Goal: Task Accomplishment & Management: Complete application form

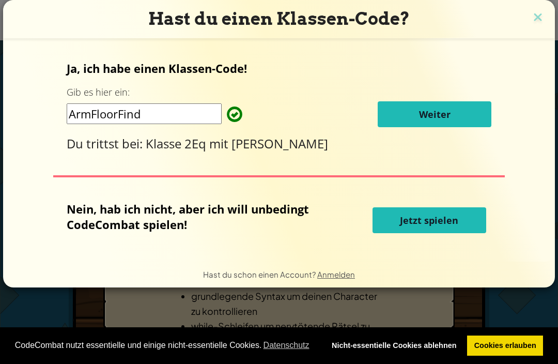
click at [464, 108] on button "Weiter" at bounding box center [435, 114] width 114 height 26
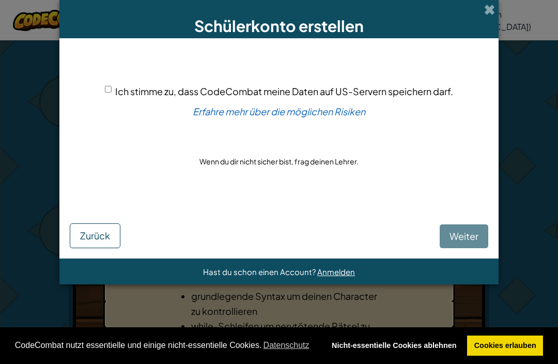
click at [106, 93] on input "Ich stimme zu, dass CodeCombat meine Daten auf US-Servern speichern darf." at bounding box center [108, 89] width 7 height 7
checkbox input "true"
click at [450, 246] on button "Weiter" at bounding box center [464, 236] width 49 height 24
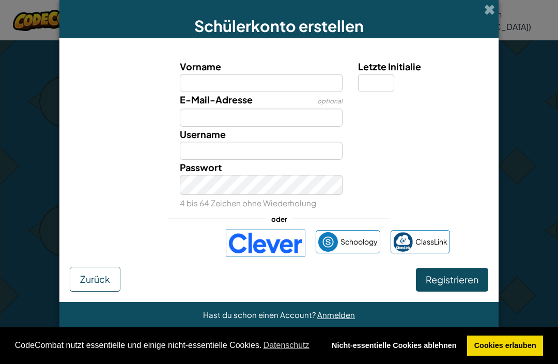
click at [277, 88] on input "Vorname" at bounding box center [261, 83] width 163 height 18
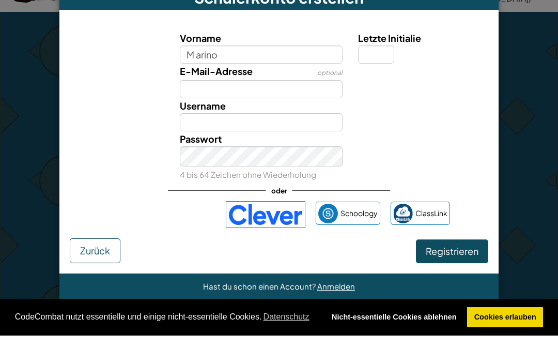
scroll to position [27, 0]
type input "M arino"
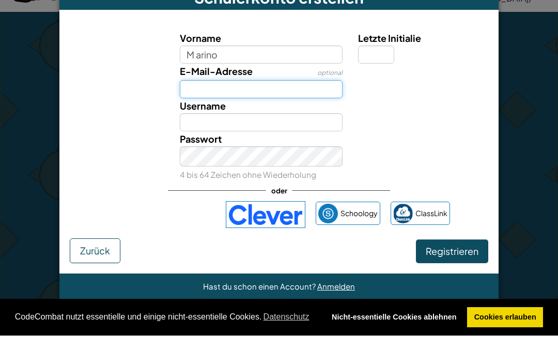
click at [300, 109] on input "E-Mail-Adresse" at bounding box center [261, 118] width 163 height 18
type input "M arino"
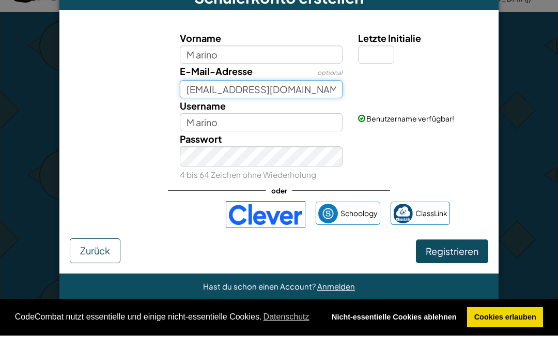
type input "e237945@edu.sbl.ch"
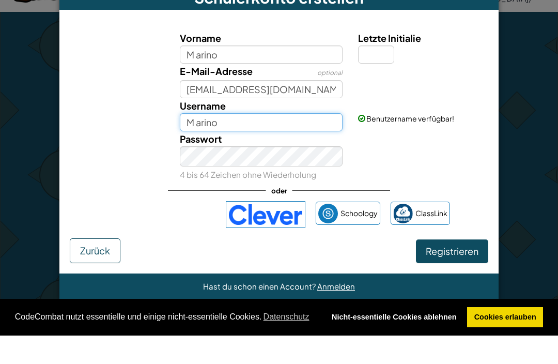
click at [303, 142] on input "M arino" at bounding box center [261, 151] width 163 height 18
type input "M arinooooo4i545"
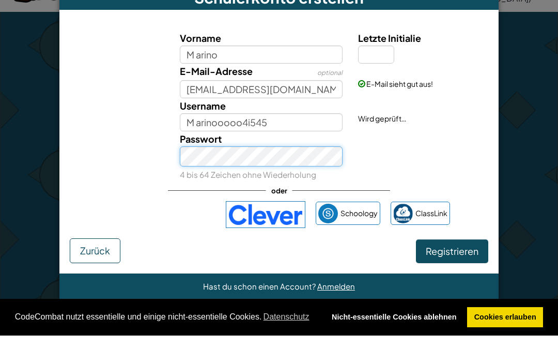
scroll to position [56, 0]
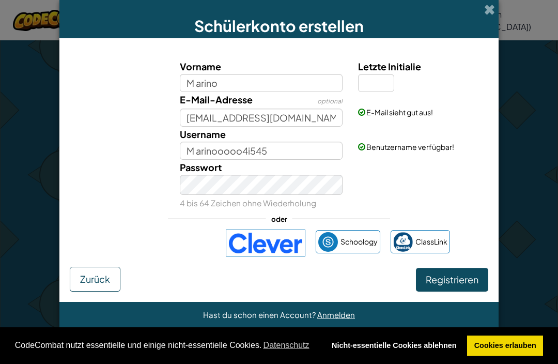
click at [491, 181] on div "Passwort 4 bis 64 Zeichen ohne Wiederholung" at bounding box center [279, 185] width 429 height 50
click at [466, 285] on span "Registrieren" at bounding box center [452, 279] width 53 height 12
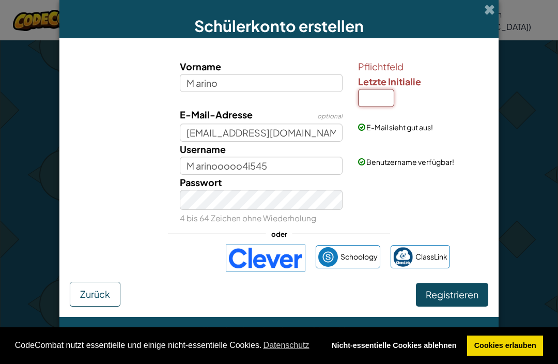
click at [377, 99] on input "Letzte Initialie" at bounding box center [376, 98] width 36 height 18
type input "o"
type input "M arinoO"
click at [462, 295] on button "Registrieren" at bounding box center [452, 295] width 72 height 24
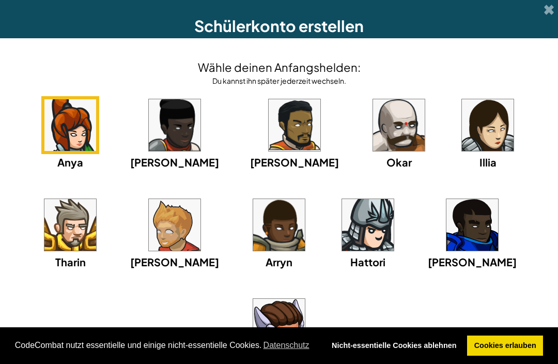
click at [342, 251] on img at bounding box center [368, 225] width 52 height 52
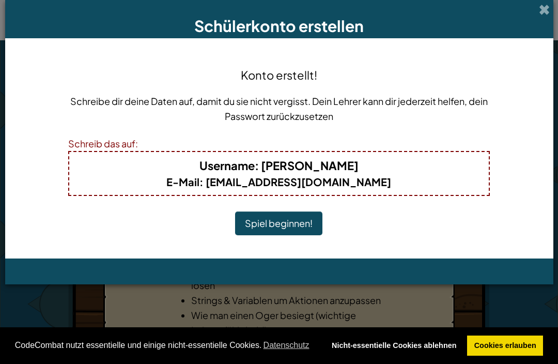
click at [285, 218] on button "Spiel beginnen!" at bounding box center [278, 223] width 87 height 24
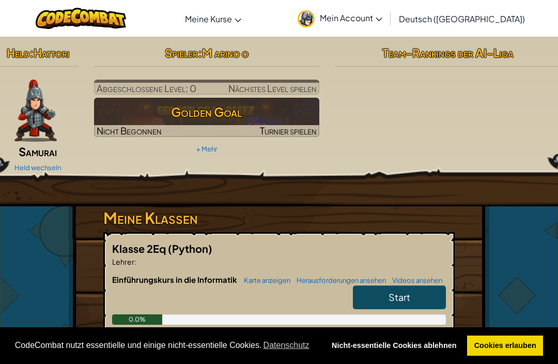
scroll to position [90, 0]
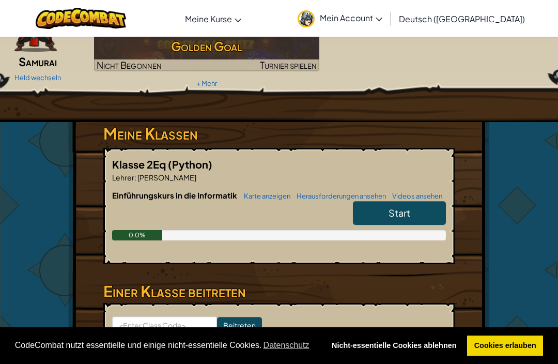
click at [412, 210] on link "Start" at bounding box center [399, 213] width 93 height 24
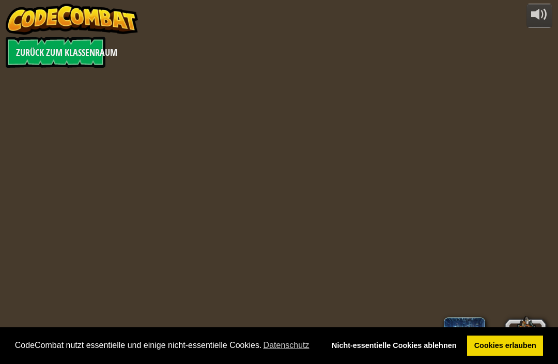
select select "de-DE"
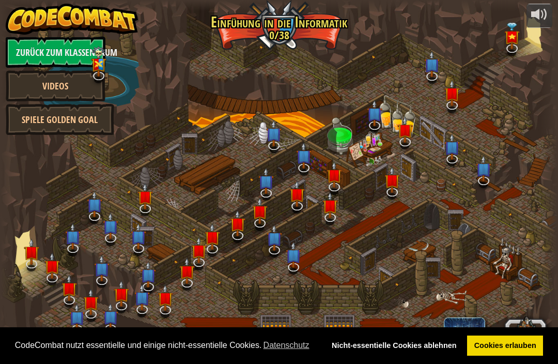
select select "de-DE"
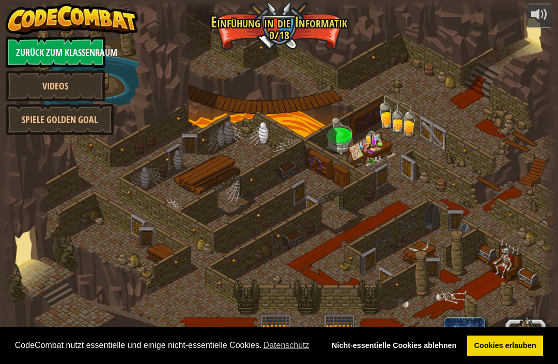
select select "de-DE"
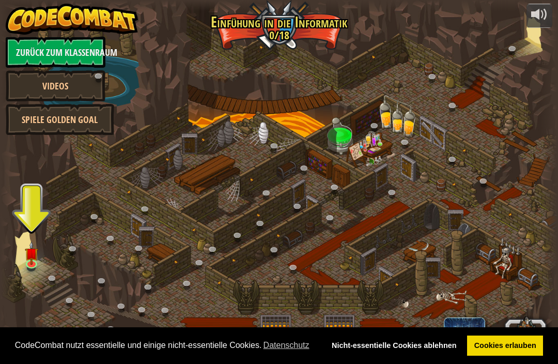
click at [21, 250] on div at bounding box center [279, 182] width 557 height 364
click at [33, 269] on link at bounding box center [32, 265] width 21 height 16
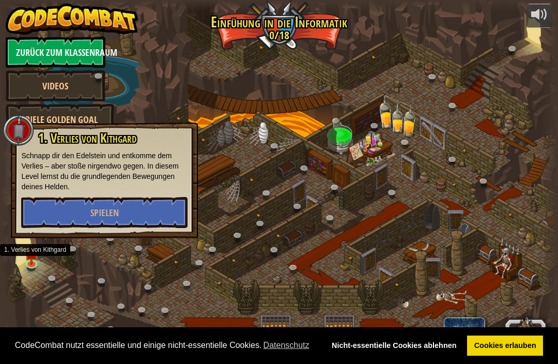
click at [113, 211] on span "Spielen" at bounding box center [104, 212] width 28 height 13
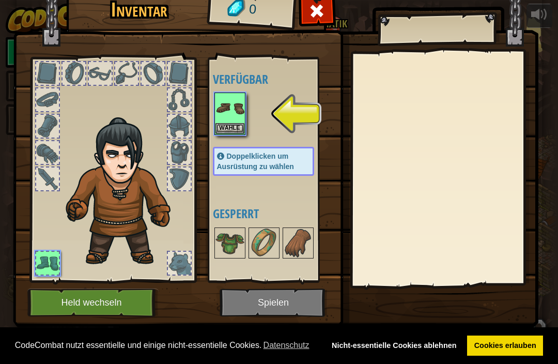
click at [237, 131] on button "Wähle" at bounding box center [230, 128] width 29 height 11
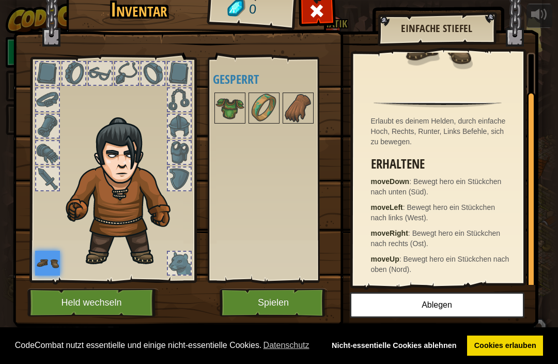
scroll to position [44, 0]
click at [302, 322] on img at bounding box center [276, 139] width 526 height 375
click at [304, 298] on button "Spielen" at bounding box center [274, 302] width 108 height 28
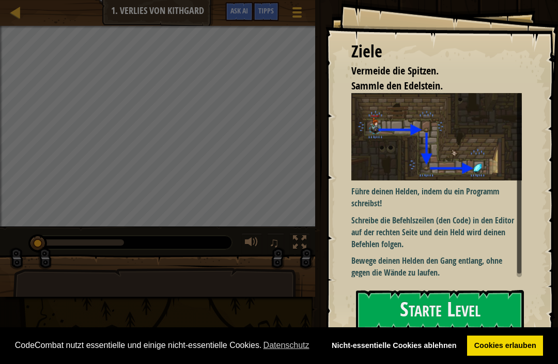
click at [490, 304] on button "Starte Level" at bounding box center [440, 310] width 168 height 41
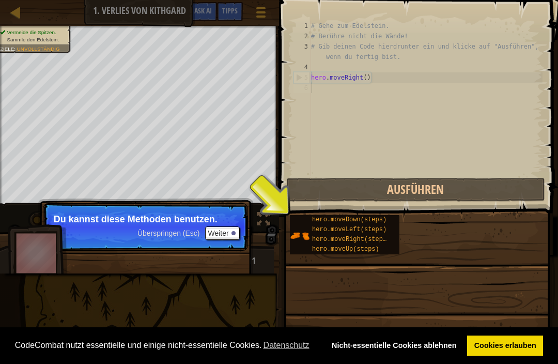
click at [233, 231] on button "Weiter" at bounding box center [222, 232] width 35 height 13
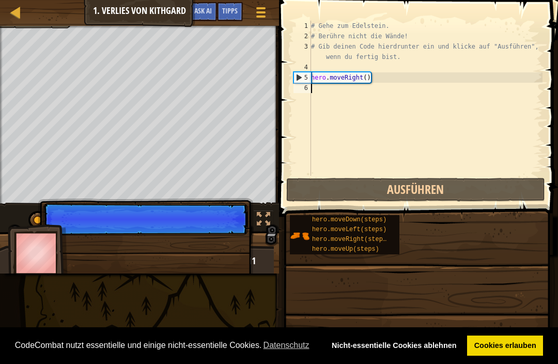
scroll to position [5, 0]
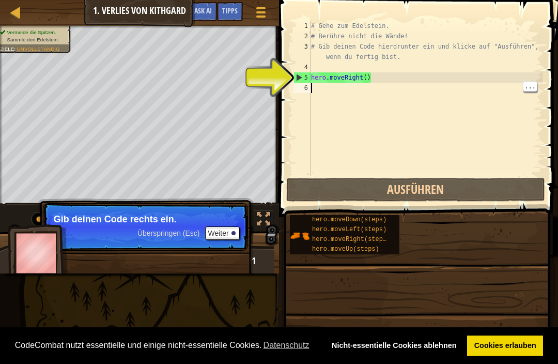
click at [362, 97] on div "# Gehe zum Edelstein. # Berühre nicht die Wände! # Gib deinen Code hierdrunter …" at bounding box center [426, 109] width 234 height 176
type textarea "hero.moveRight()"
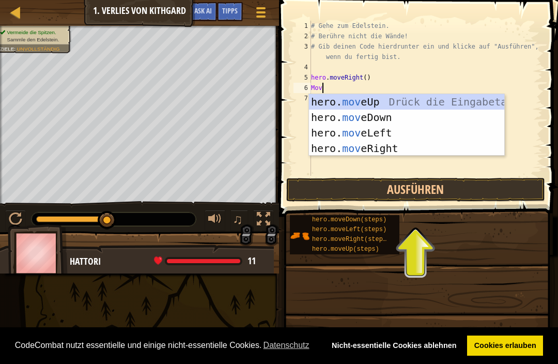
type textarea "Move"
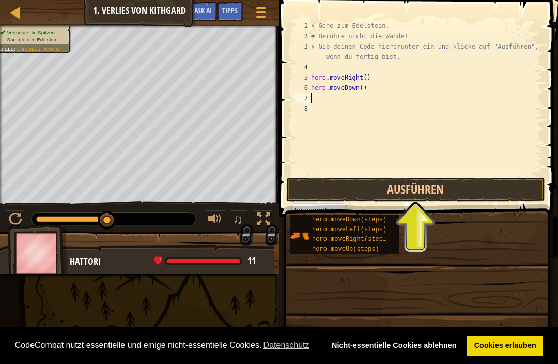
click at [486, 182] on button "Ausführen" at bounding box center [415, 190] width 259 height 24
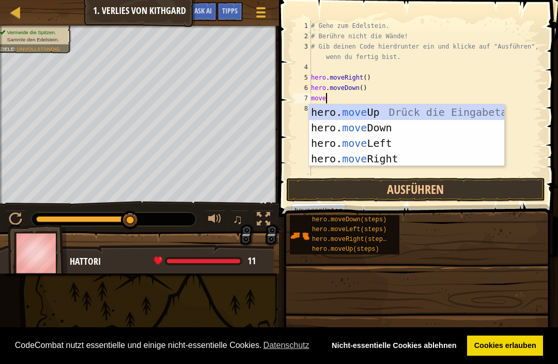
scroll to position [5, 1]
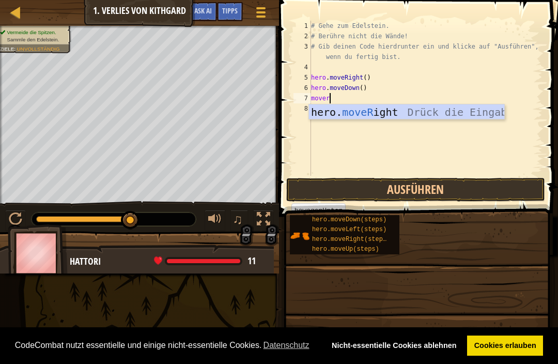
type textarea "moveri"
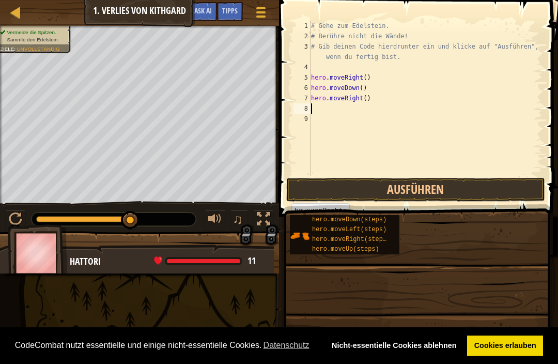
scroll to position [5, 0]
click at [493, 180] on button "Ausführen" at bounding box center [415, 190] width 259 height 24
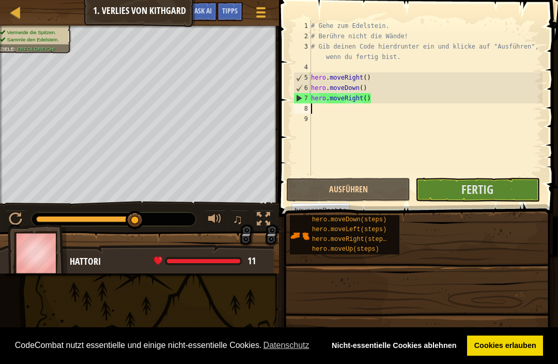
click at [509, 190] on button "Fertig" at bounding box center [478, 190] width 124 height 24
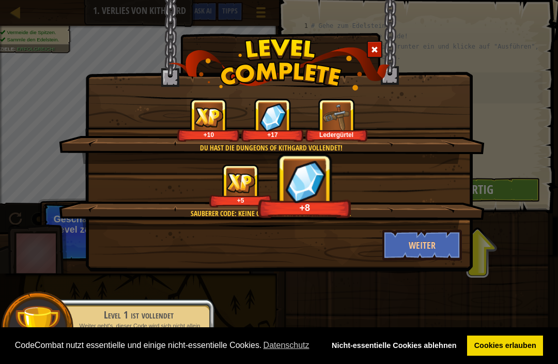
click at [442, 251] on button "Weiter" at bounding box center [423, 245] width 80 height 31
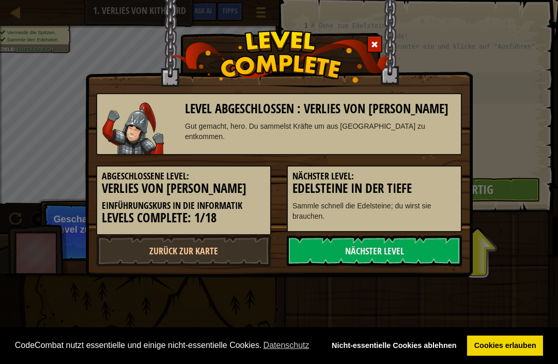
click at [427, 247] on link "Nächster Level" at bounding box center [374, 250] width 175 height 31
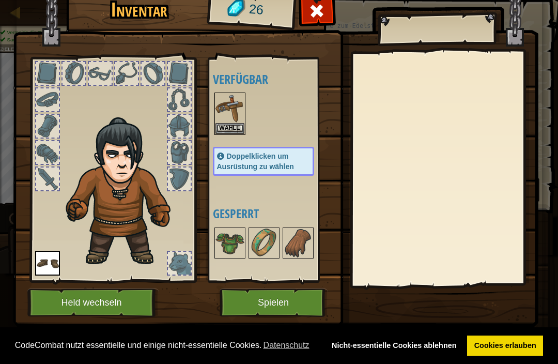
click at [225, 119] on img at bounding box center [230, 108] width 29 height 29
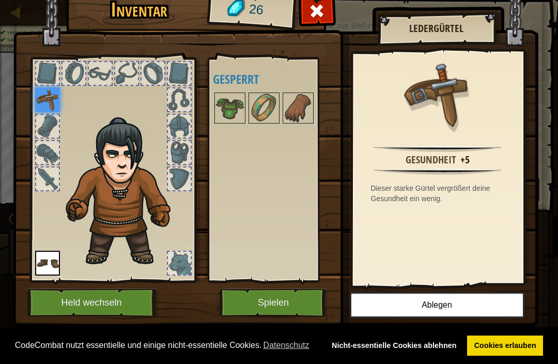
click at [281, 298] on button "Spielen" at bounding box center [274, 302] width 108 height 28
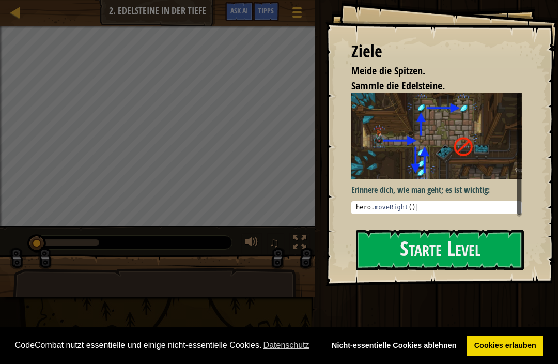
click at [481, 251] on button "Starte Level" at bounding box center [440, 250] width 168 height 41
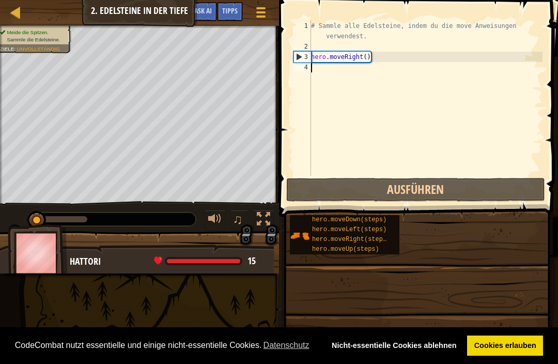
click at [500, 189] on button "Ausführen" at bounding box center [415, 190] width 259 height 24
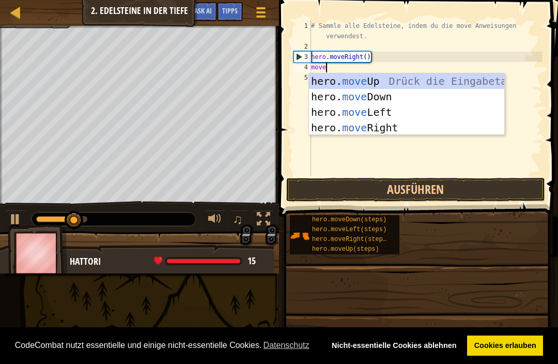
scroll to position [5, 1]
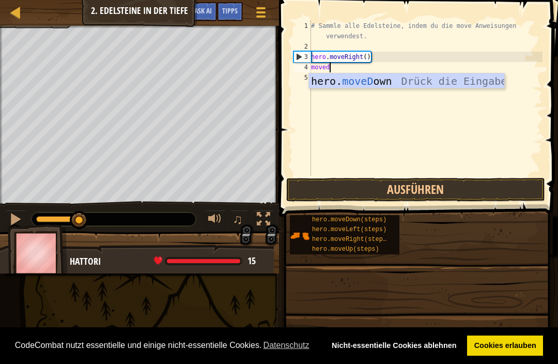
type textarea "movedo"
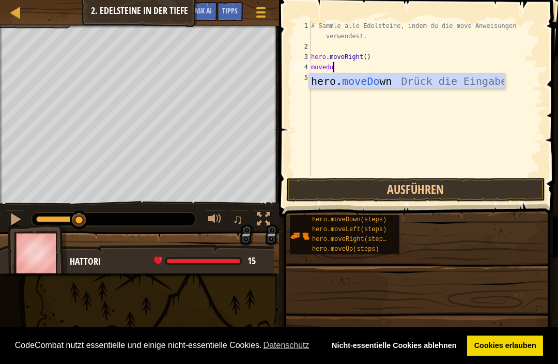
scroll to position [5, 0]
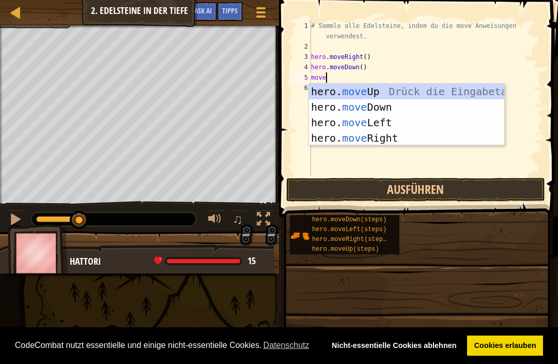
type textarea "moveu"
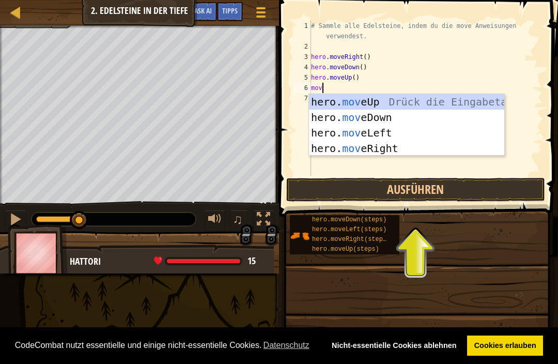
scroll to position [5, 1]
type textarea "mover"
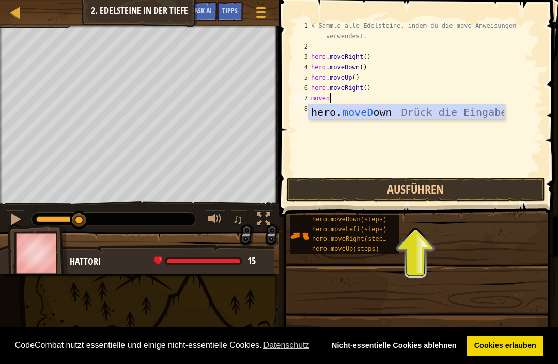
scroll to position [5, 1]
type textarea "movedo"
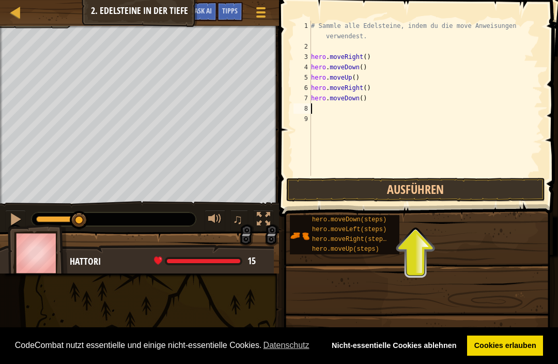
scroll to position [5, 0]
click at [500, 189] on button "Ausführen" at bounding box center [415, 190] width 259 height 24
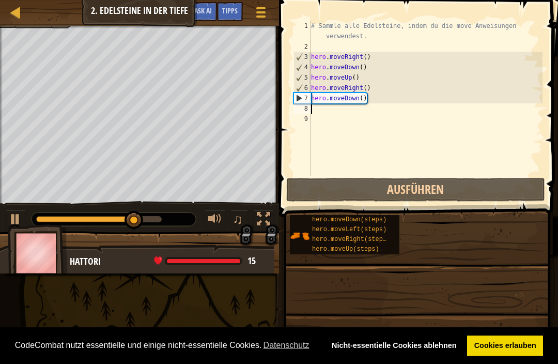
type textarea "u"
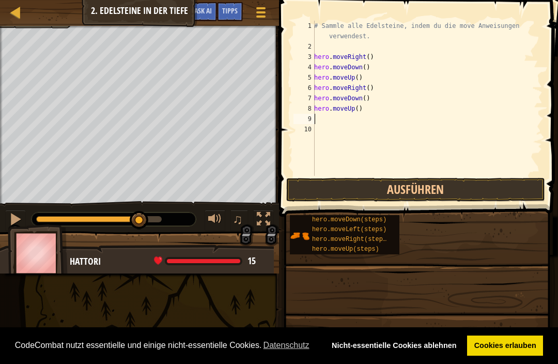
click at [532, 184] on button "Ausführen" at bounding box center [415, 190] width 259 height 24
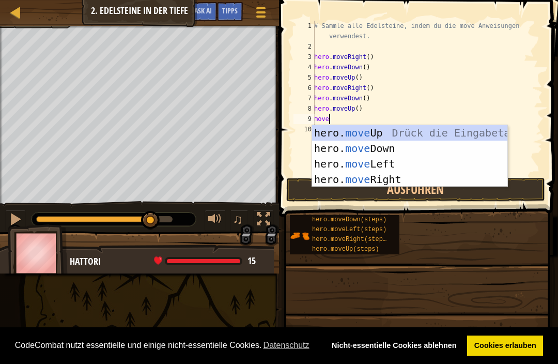
scroll to position [5, 1]
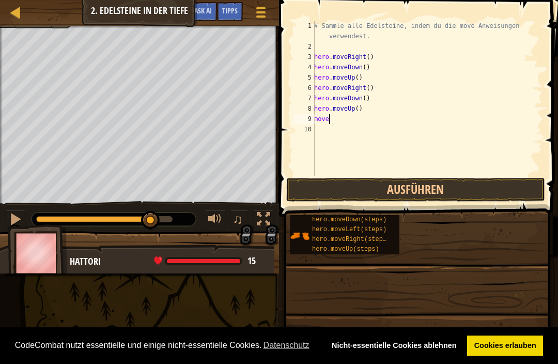
type textarea "movel"
click at [474, 175] on div "# Sammle alle Edelsteine, indem du die move Anweisungen verwendest. hero . move…" at bounding box center [427, 114] width 231 height 186
click at [490, 205] on span at bounding box center [417, 357] width 272 height 306
click at [490, 201] on button "Ausführen" at bounding box center [415, 190] width 259 height 24
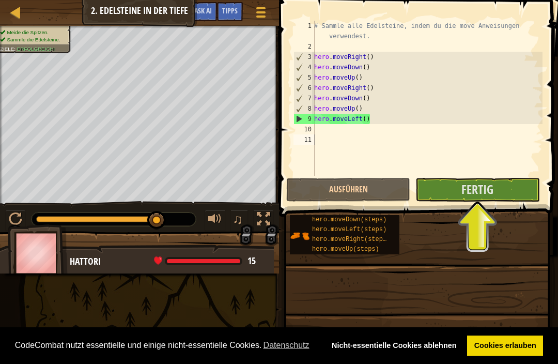
click at [510, 187] on button "Fertig" at bounding box center [478, 190] width 124 height 24
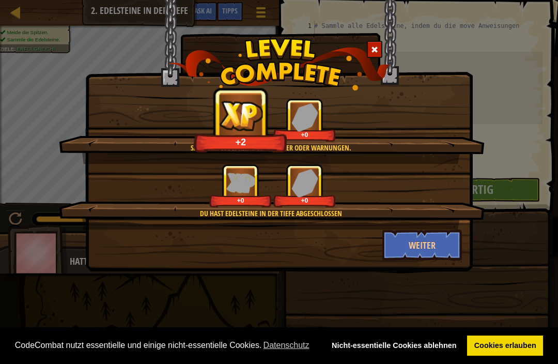
click at [438, 237] on button "Weiter" at bounding box center [423, 245] width 80 height 31
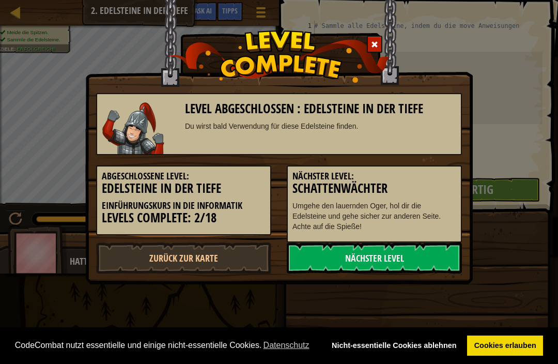
click at [436, 262] on link "Nächster Level" at bounding box center [374, 257] width 175 height 31
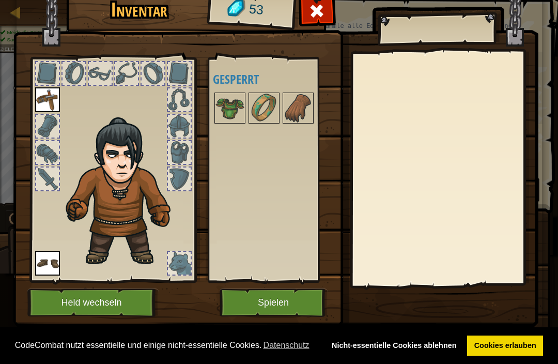
click at [301, 288] on button "Spielen" at bounding box center [274, 302] width 108 height 28
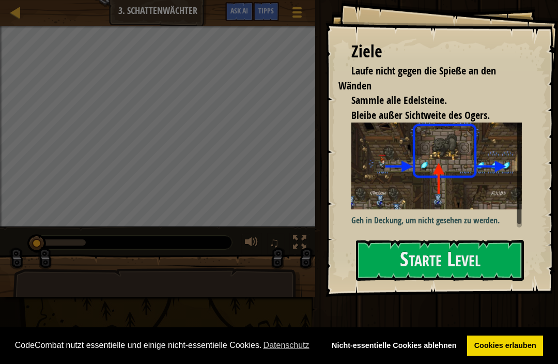
click at [487, 257] on button "Starte Level" at bounding box center [440, 260] width 168 height 41
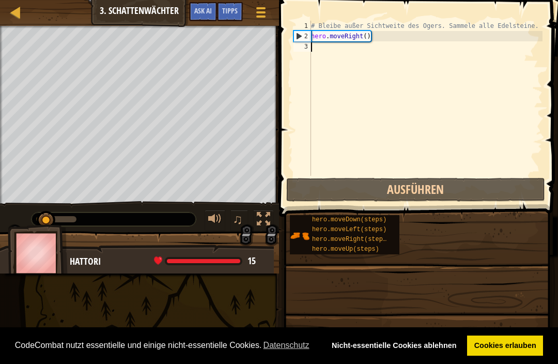
click at [548, 220] on div "hero.moveDown(steps) hero.moveLeft(steps) hero.moveRight(steps) hero.moveUp(ste…" at bounding box center [420, 235] width 262 height 40
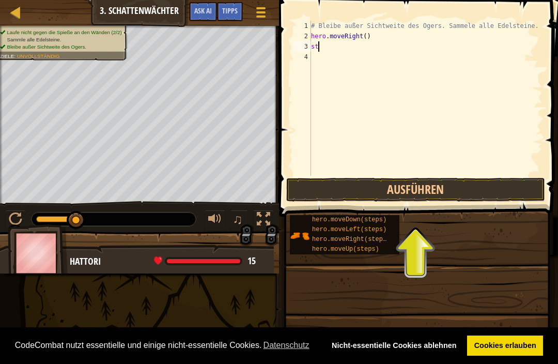
scroll to position [5, 0]
type textarea "s"
click at [327, 49] on div "# Bleibe außer Sichtweite des Ogers. Sammele alle Edelsteine. hero . moveRight …" at bounding box center [426, 109] width 234 height 176
click at [539, 44] on div "# Bleibe außer Sichtweite des Ogers. Sammele alle Edelsteine. hero . moveRight …" at bounding box center [426, 109] width 234 height 176
click at [499, 191] on button "Ausführen" at bounding box center [415, 190] width 259 height 24
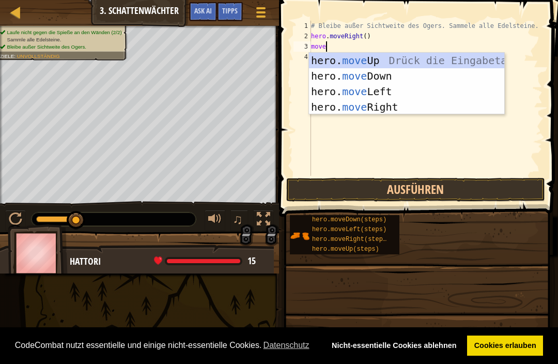
type textarea "moveu"
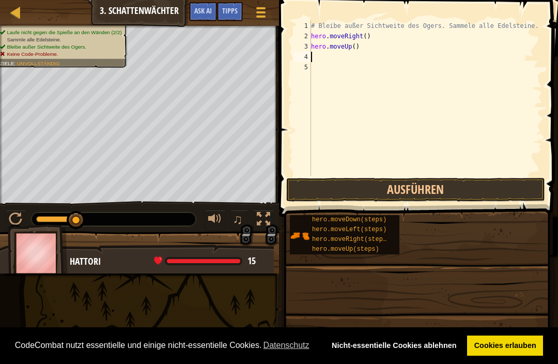
click at [461, 175] on div "# Bleibe außer Sichtweite des Ogers. Sammele alle Edelsteine. hero . moveRight …" at bounding box center [426, 109] width 234 height 176
click at [479, 185] on button "Ausführen" at bounding box center [415, 190] width 259 height 24
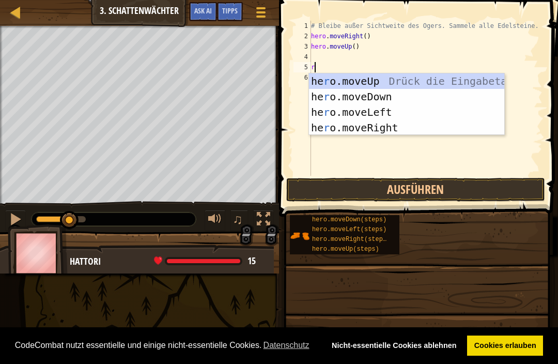
type textarea "ri"
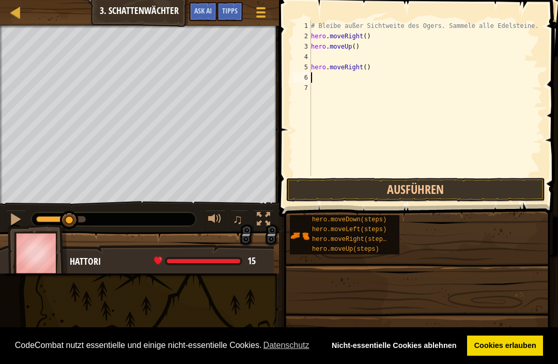
click at [454, 190] on button "Ausführen" at bounding box center [415, 190] width 259 height 24
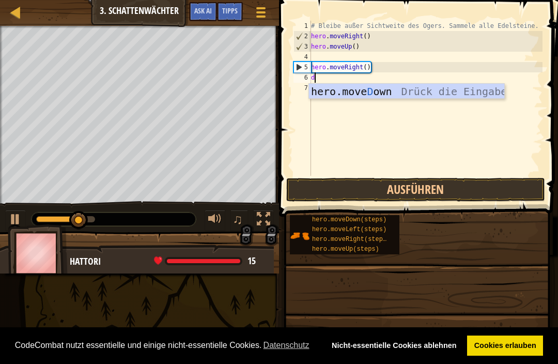
type textarea "do"
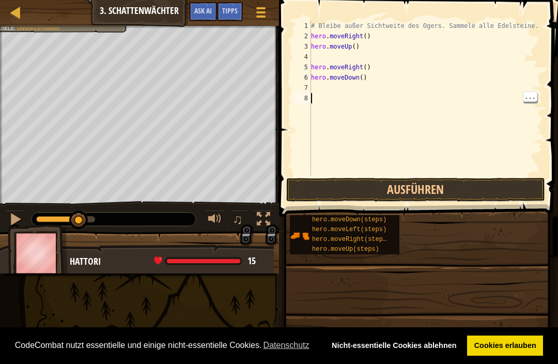
click at [494, 188] on button "Ausführen" at bounding box center [415, 190] width 259 height 24
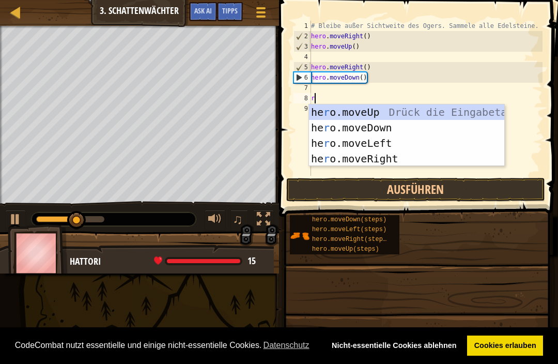
type textarea "ri"
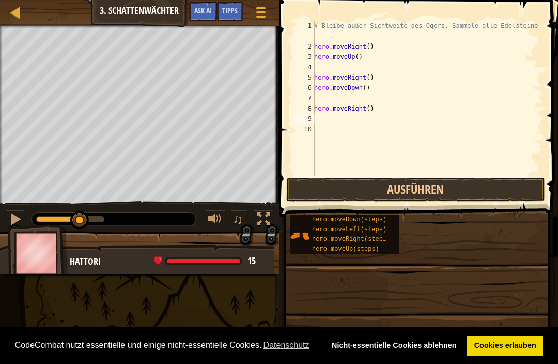
click at [465, 191] on button "Ausführen" at bounding box center [415, 190] width 259 height 24
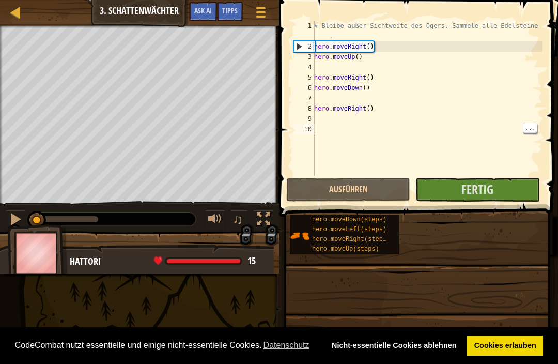
click at [505, 189] on button "Fertig" at bounding box center [478, 190] width 124 height 24
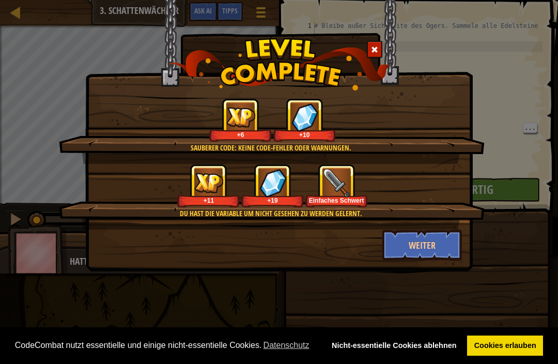
click at [441, 236] on button "Weiter" at bounding box center [423, 245] width 80 height 31
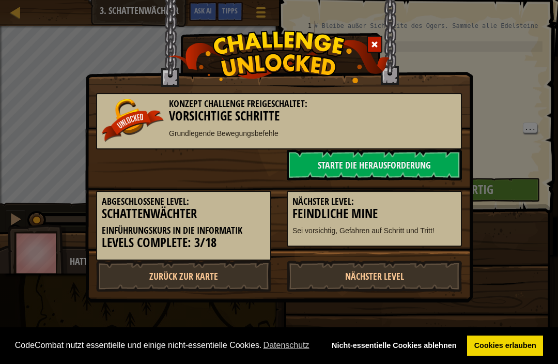
click at [416, 159] on link "Starte die Herausforderung" at bounding box center [374, 164] width 175 height 31
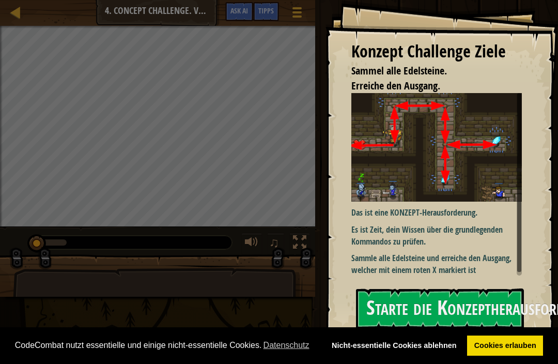
click at [494, 311] on button "Starte die Konzeptherausforderung" at bounding box center [440, 308] width 168 height 41
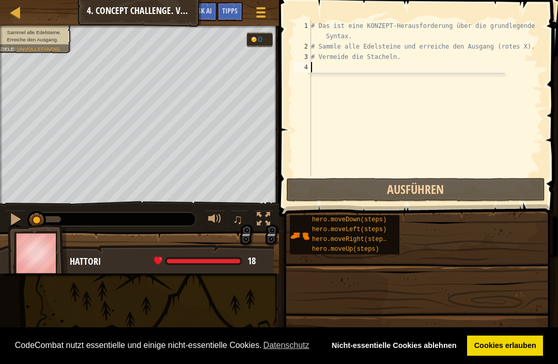
scroll to position [5, 0]
type textarea "up"
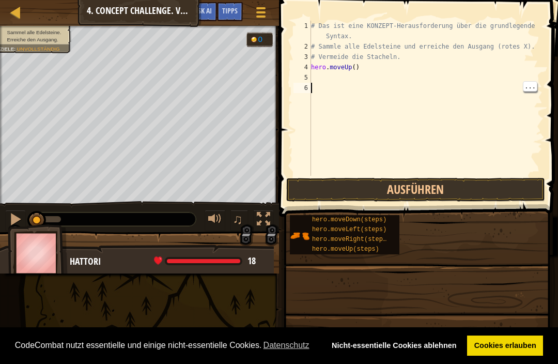
click at [498, 188] on button "Ausführen" at bounding box center [415, 190] width 259 height 24
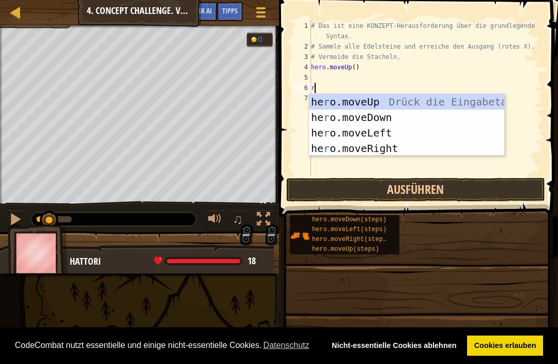
type textarea "ri"
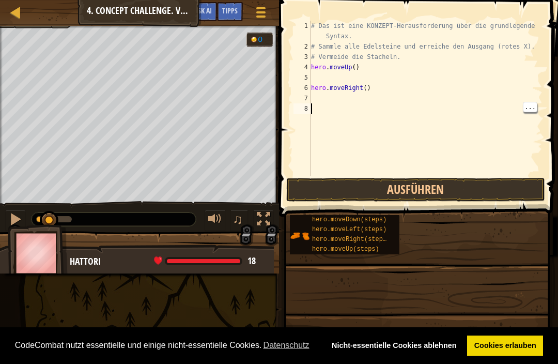
click at [485, 200] on button "Ausführen" at bounding box center [415, 190] width 259 height 24
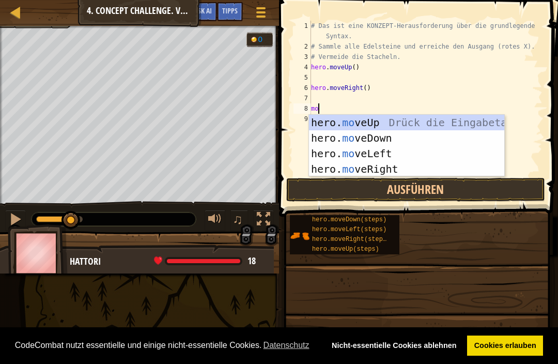
type textarea "m"
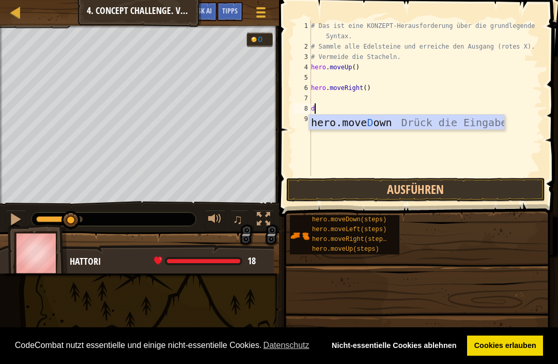
type textarea "do"
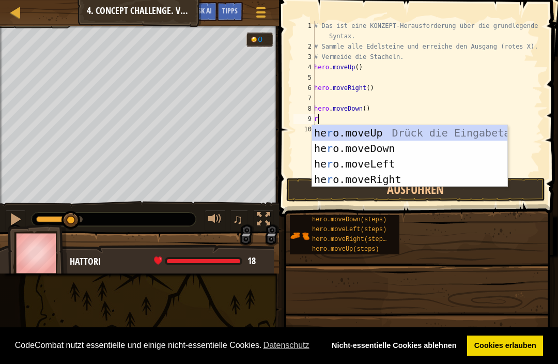
type textarea "ri"
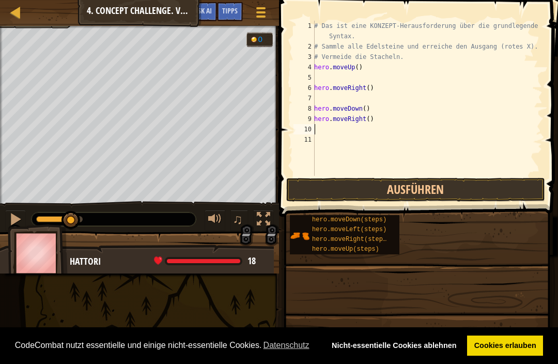
click at [466, 193] on button "Ausführen" at bounding box center [415, 190] width 259 height 24
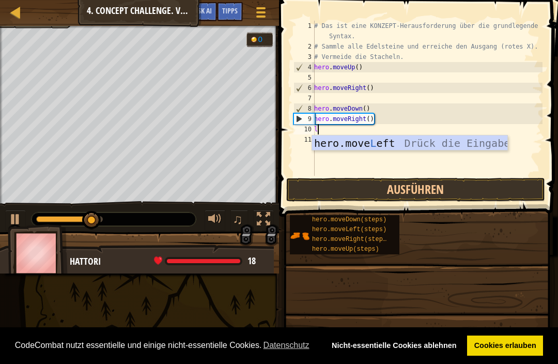
type textarea "le"
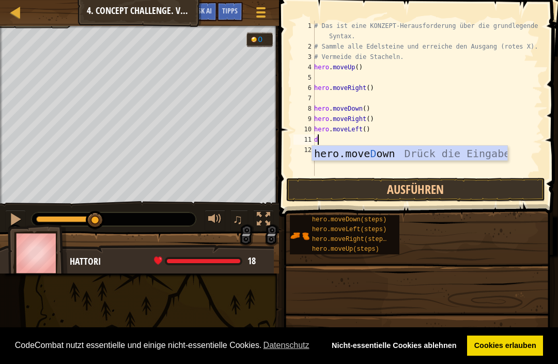
type textarea "do"
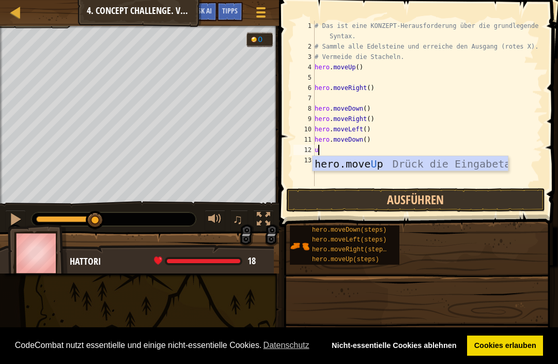
type textarea "up"
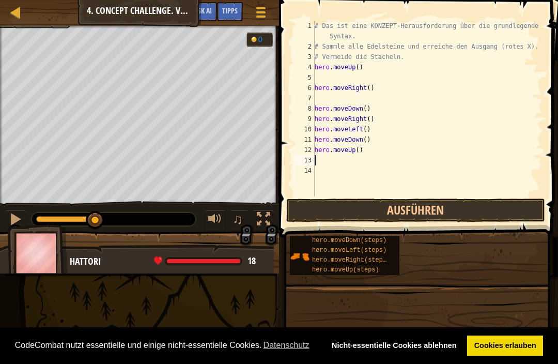
click at [407, 210] on button "Ausführen" at bounding box center [415, 211] width 259 height 24
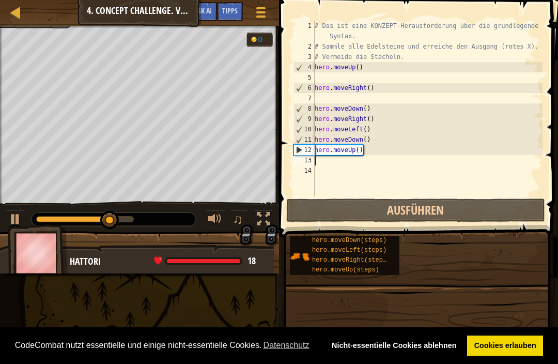
type textarea "l"
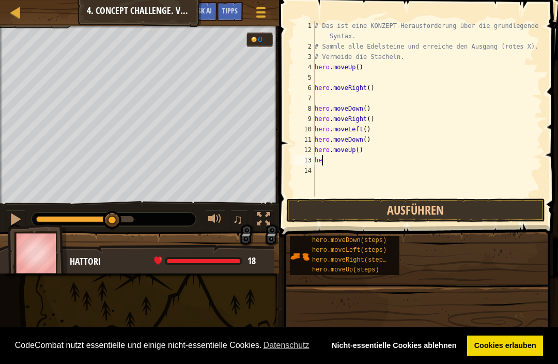
type textarea "h"
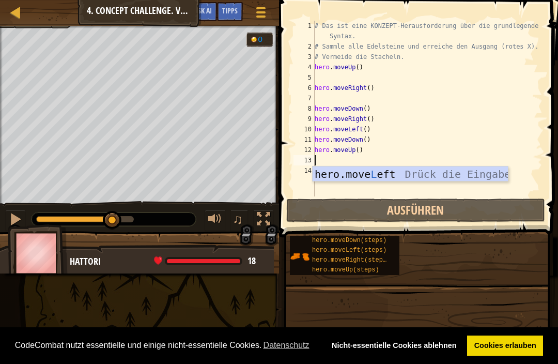
type textarea "up"
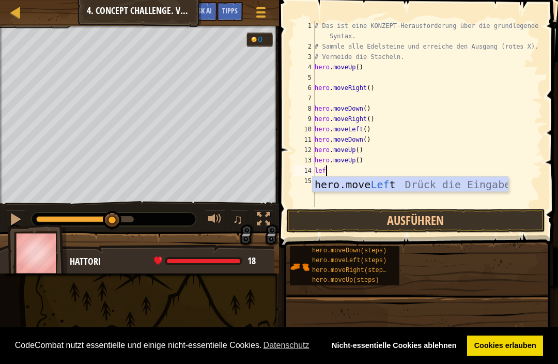
type textarea "left"
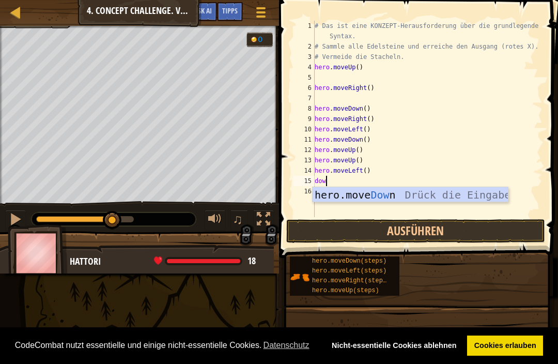
type textarea "down"
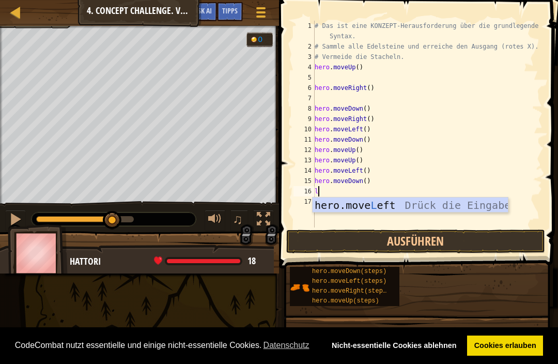
type textarea "le"
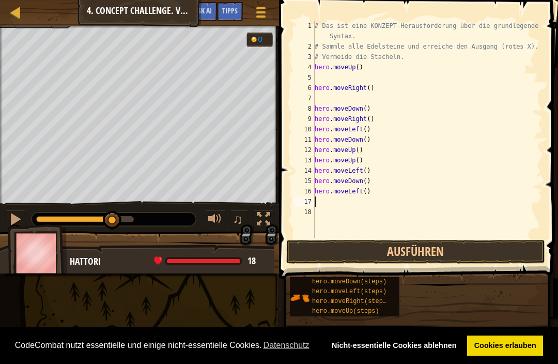
click at [470, 252] on button "Ausführen" at bounding box center [415, 252] width 259 height 24
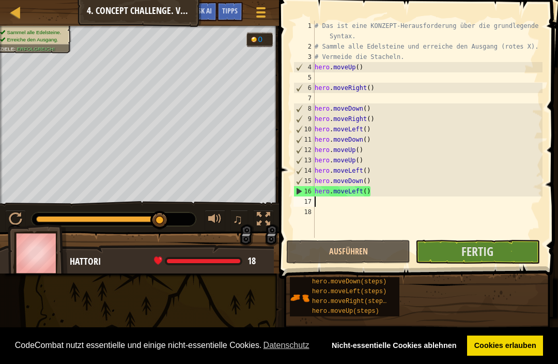
click at [507, 254] on button "Fertig" at bounding box center [478, 252] width 124 height 24
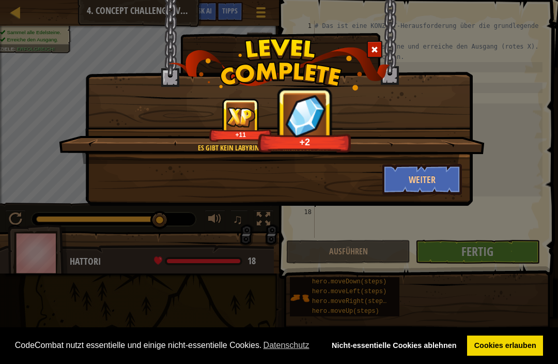
click at [437, 170] on button "Weiter" at bounding box center [423, 179] width 80 height 31
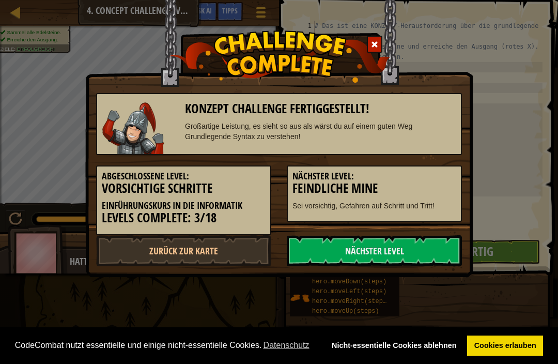
click at [423, 243] on link "Nächster Level" at bounding box center [374, 250] width 175 height 31
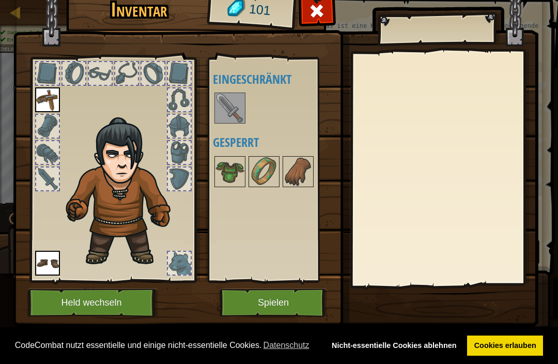
click at [236, 115] on img at bounding box center [230, 108] width 29 height 29
click at [45, 106] on img at bounding box center [47, 99] width 25 height 25
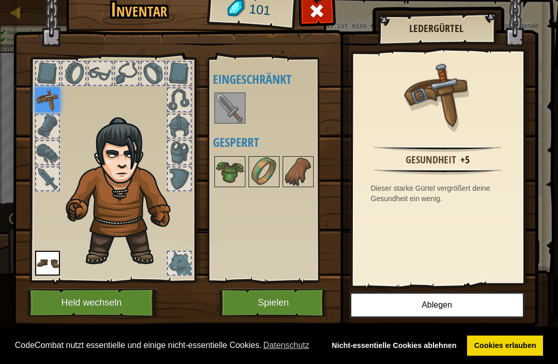
click at [461, 305] on button "Ablegen" at bounding box center [437, 305] width 175 height 26
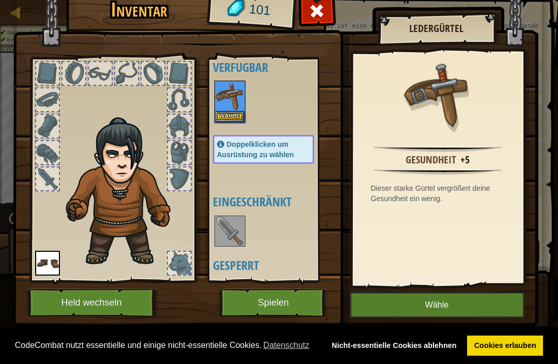
scroll to position [13, 0]
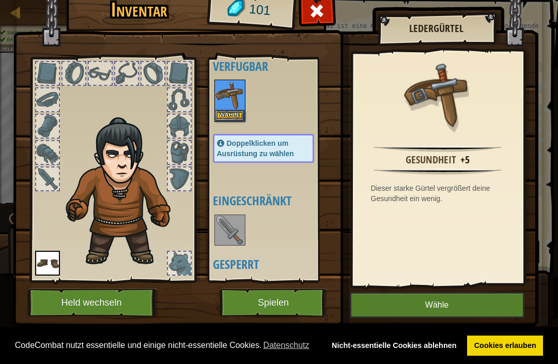
click at [236, 238] on img at bounding box center [230, 230] width 29 height 29
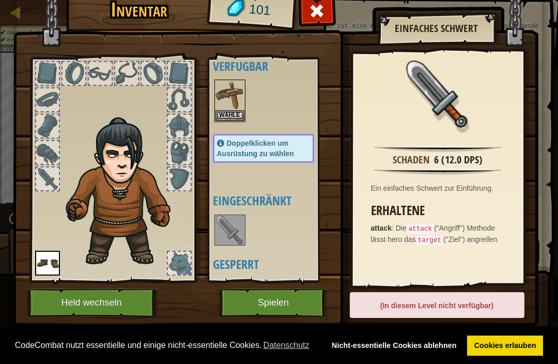
click at [237, 229] on img at bounding box center [230, 230] width 29 height 29
click at [232, 226] on img at bounding box center [230, 230] width 29 height 29
click at [228, 228] on img at bounding box center [230, 230] width 29 height 29
click at [232, 120] on div "Wähle" at bounding box center [230, 101] width 31 height 42
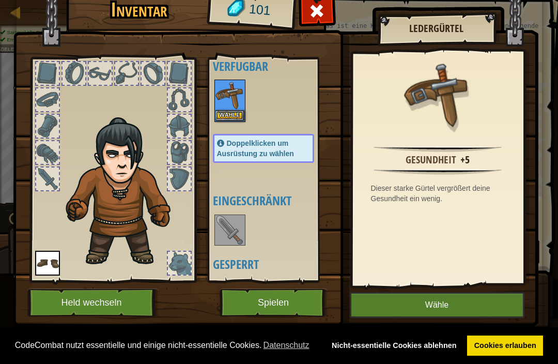
scroll to position [0, 0]
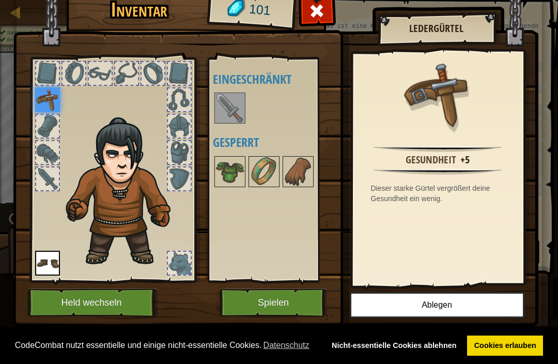
click at [468, 295] on button "Ablegen" at bounding box center [437, 305] width 175 height 26
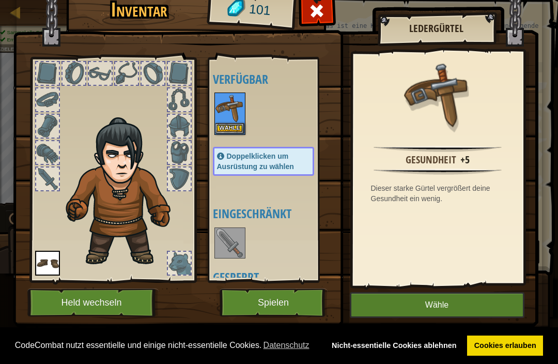
click at [472, 297] on button "Wähle" at bounding box center [437, 305] width 175 height 26
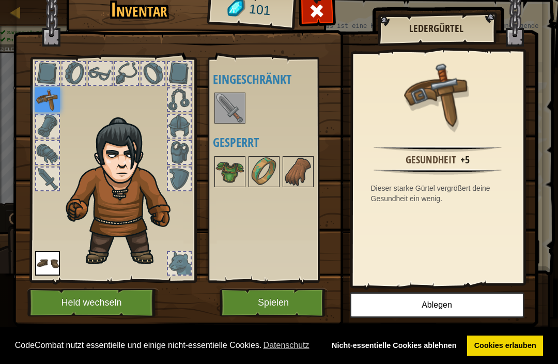
click at [298, 291] on button "Spielen" at bounding box center [274, 302] width 108 height 28
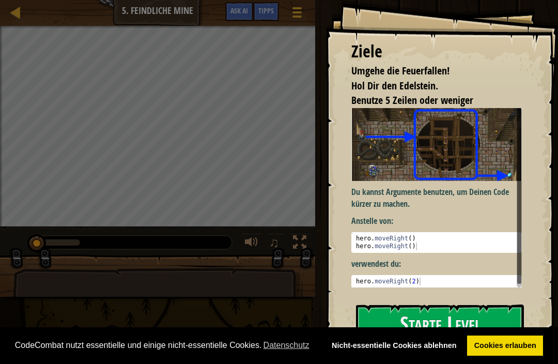
click at [436, 313] on button "Starte Level" at bounding box center [440, 324] width 168 height 41
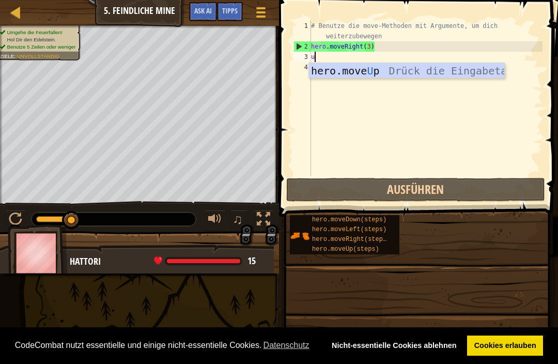
scroll to position [5, 0]
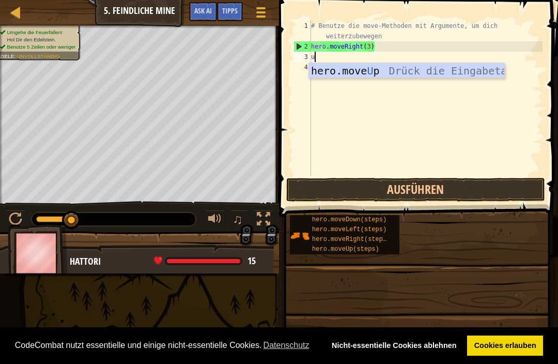
type textarea "up"
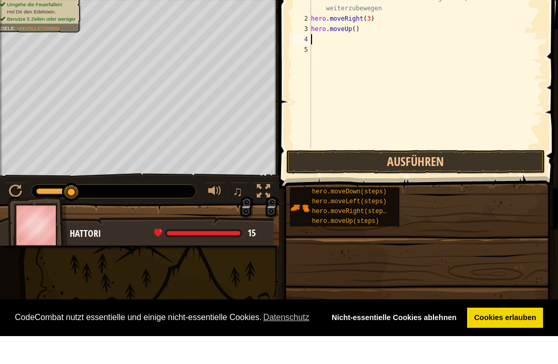
scroll to position [1, 0]
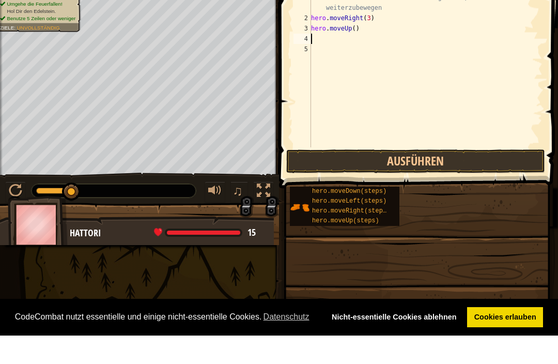
click at [482, 178] on button "Ausführen" at bounding box center [415, 190] width 259 height 24
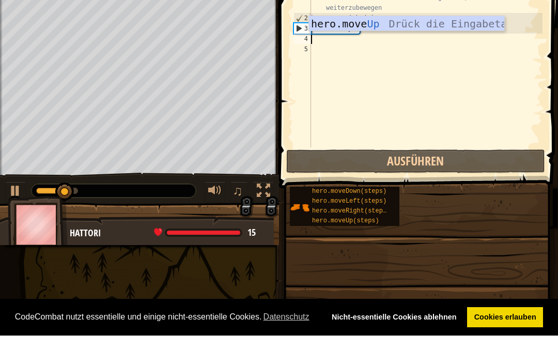
type textarea "ri"
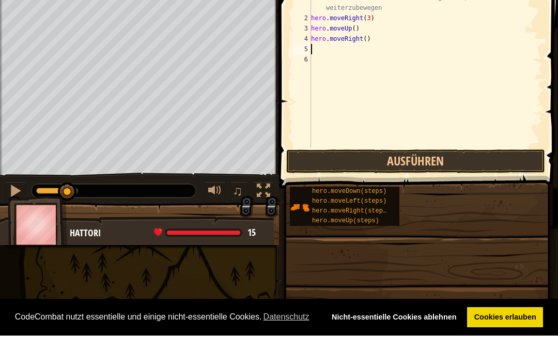
click at [502, 178] on button "Ausführen" at bounding box center [415, 190] width 259 height 24
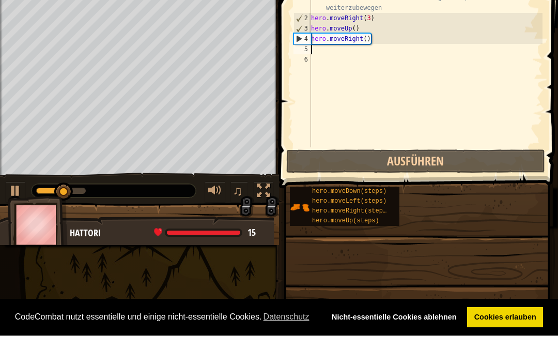
type textarea "d"
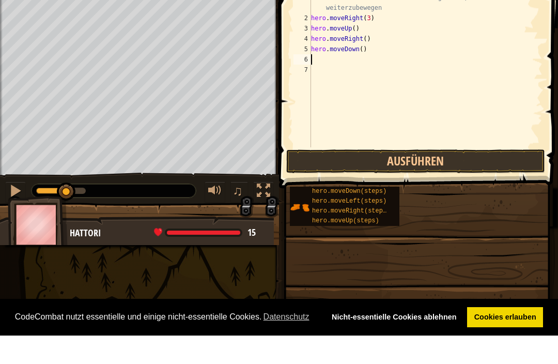
type textarea "do"
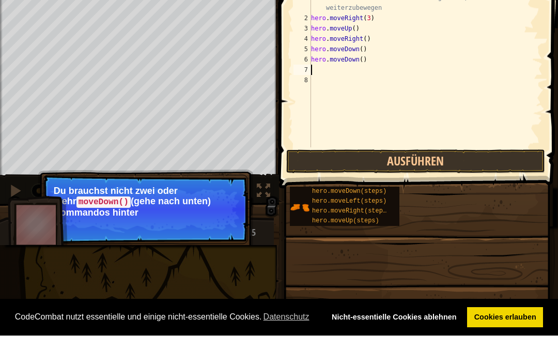
type textarea "d"
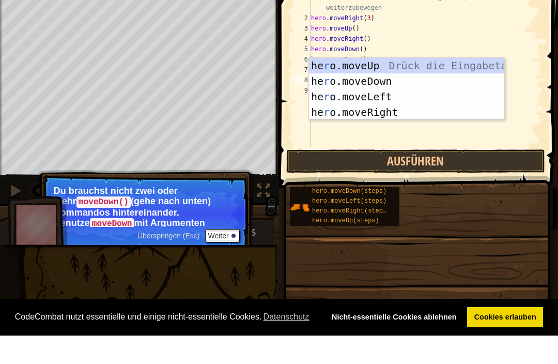
type textarea "ri"
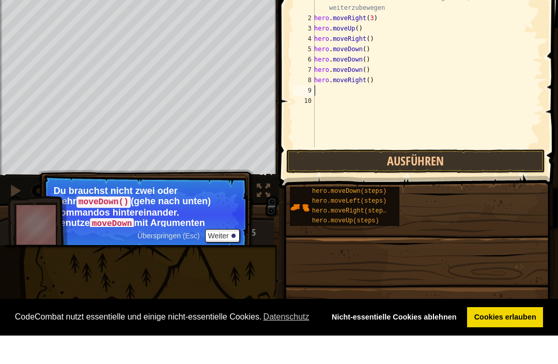
type textarea "ri"
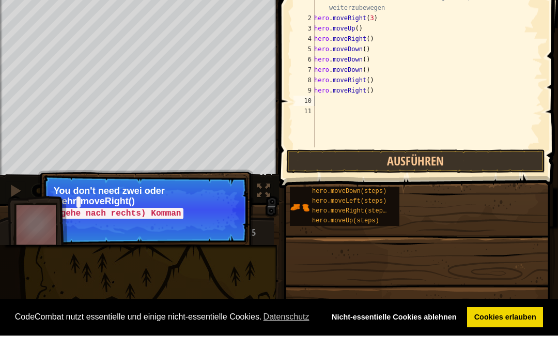
click at [493, 178] on button "Ausführen" at bounding box center [415, 190] width 259 height 24
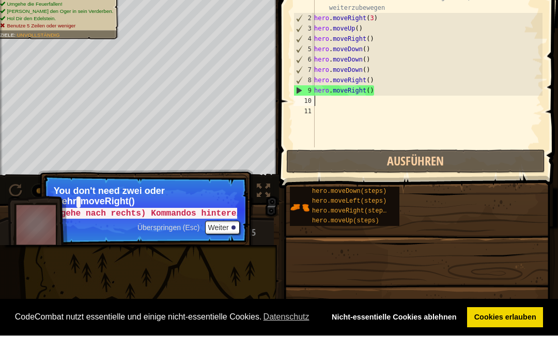
click at [228, 249] on button "Weiter" at bounding box center [222, 255] width 35 height 13
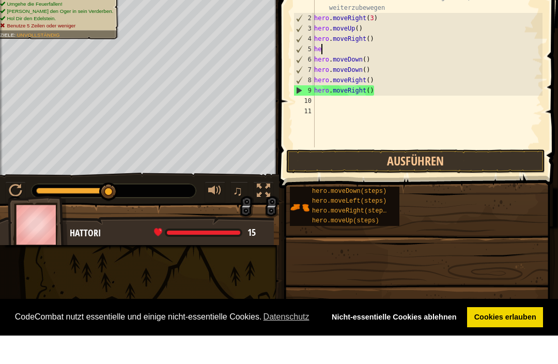
type textarea "h"
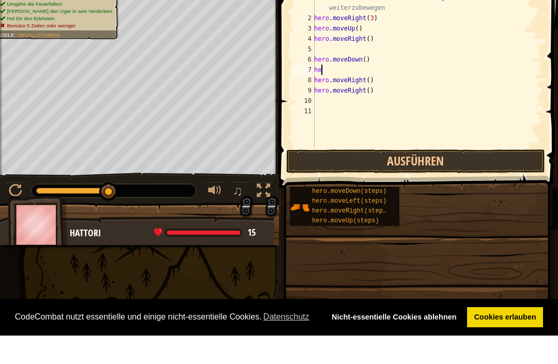
type textarea "h"
type textarea "hero.moveRight()"
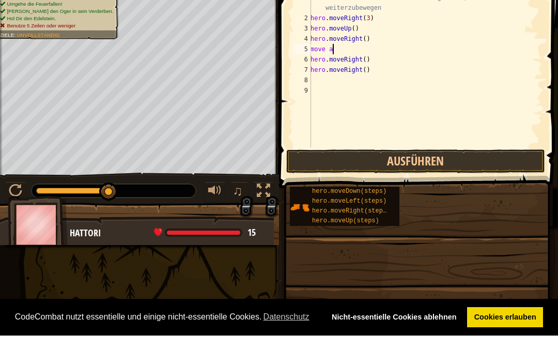
scroll to position [5, 2]
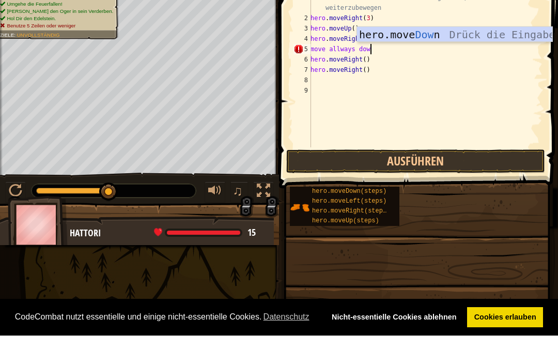
type textarea "move allways down"
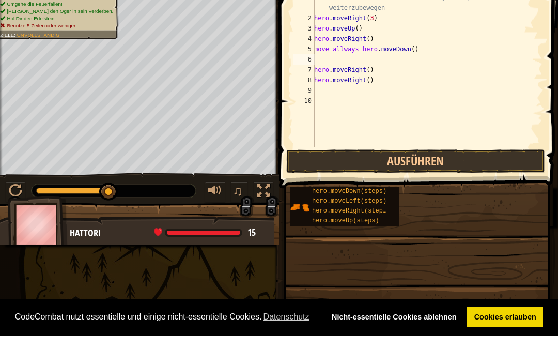
scroll to position [5, 0]
click at [490, 178] on button "Ausführen" at bounding box center [415, 190] width 259 height 24
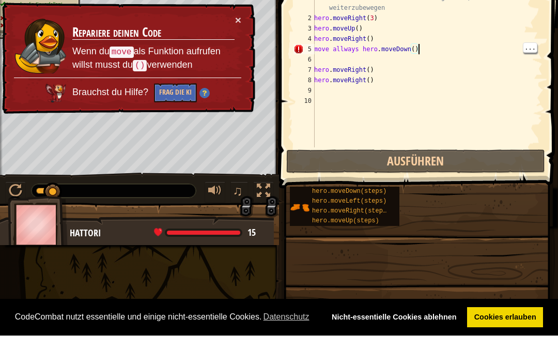
click at [493, 178] on button "Ausführen" at bounding box center [415, 190] width 259 height 24
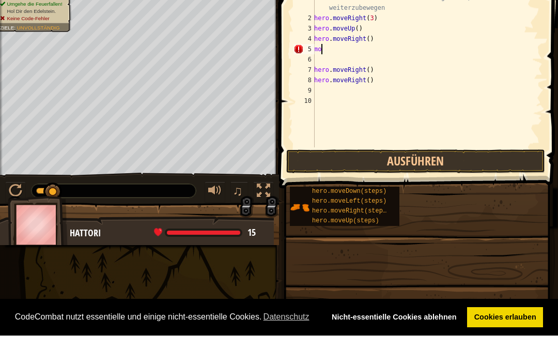
type textarea "m"
type textarea "d"
click at [376, 94] on div "# Benutze die move-Methoden mit Argumente, um dich weiterzubewegen hero . moveR…" at bounding box center [427, 114] width 231 height 186
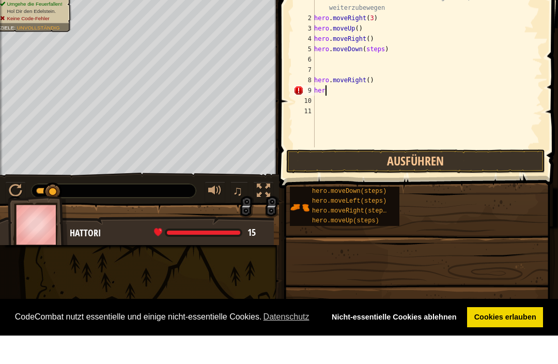
type textarea "h"
type textarea "hero.moveRight(steps)"
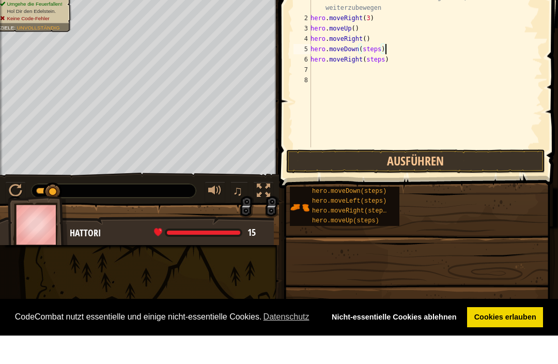
click at [496, 178] on button "Ausführen" at bounding box center [415, 190] width 259 height 24
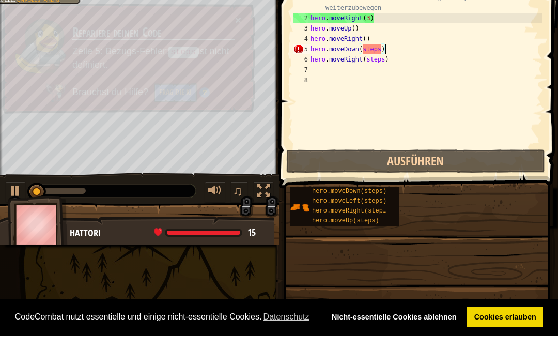
click at [501, 178] on button "Ausführen" at bounding box center [415, 190] width 259 height 24
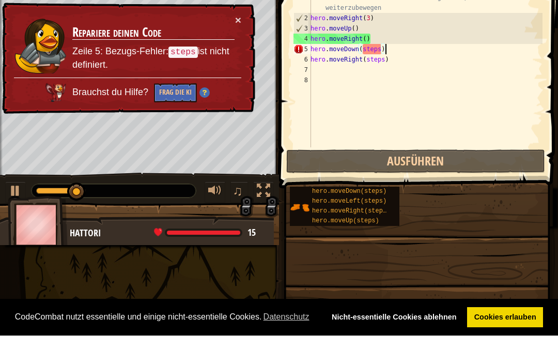
scroll to position [5, 6]
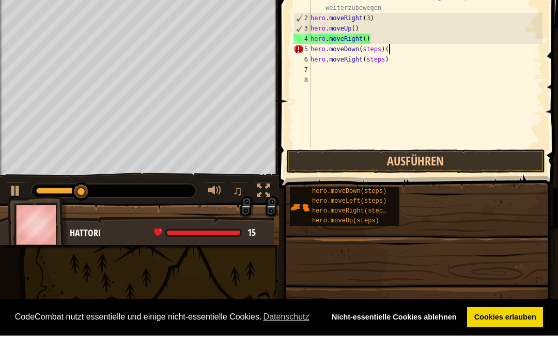
type textarea "hero.moveDown(steps)()"
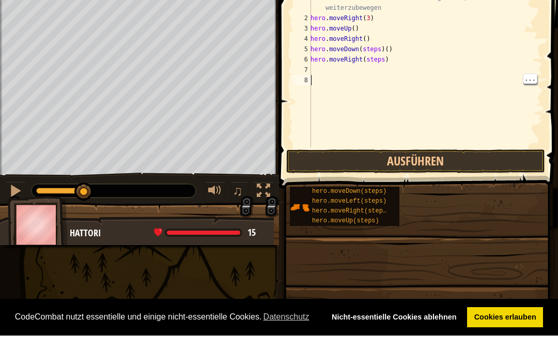
click at [503, 178] on button "Ausführen" at bounding box center [415, 190] width 259 height 24
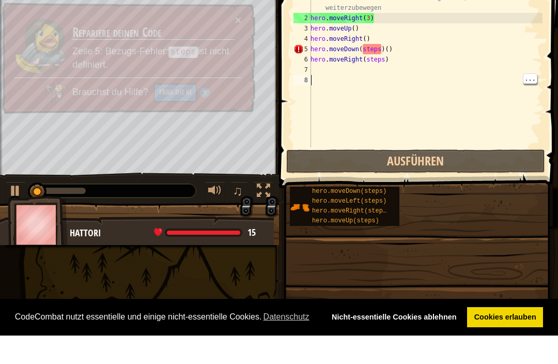
click at [506, 178] on button "Ausführen" at bounding box center [415, 190] width 259 height 24
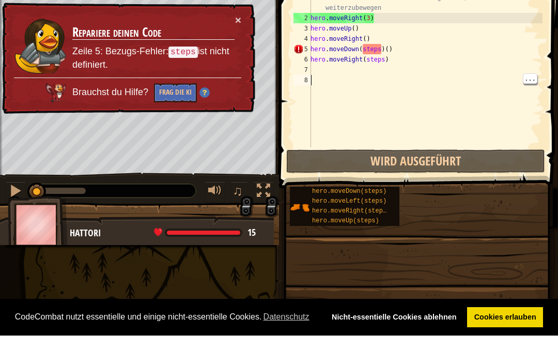
click at [505, 178] on button "Wird ausgeführt" at bounding box center [415, 190] width 259 height 24
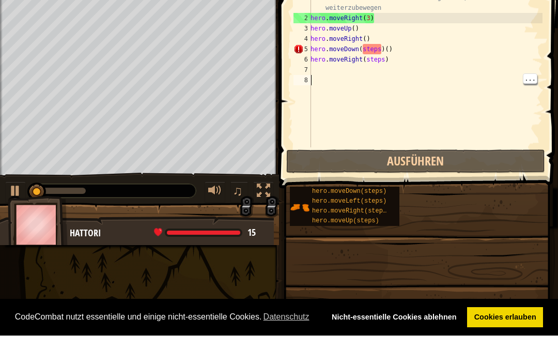
click at [236, 44] on button "×" at bounding box center [239, 49] width 7 height 11
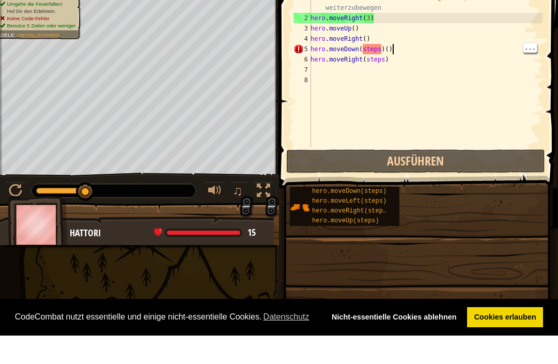
click at [497, 44] on div "# Benutze die move-Methoden mit Argumente, um dich weiterzubewegen hero . moveR…" at bounding box center [426, 114] width 234 height 186
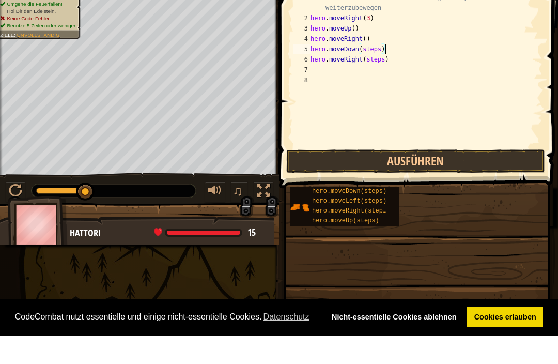
click at [508, 178] on button "Ausführen" at bounding box center [415, 190] width 259 height 24
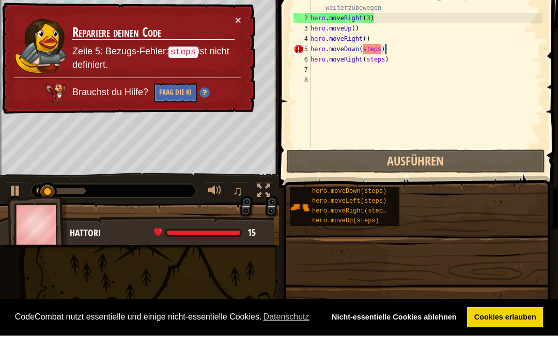
click at [180, 112] on button "Frag die KI" at bounding box center [175, 122] width 43 height 20
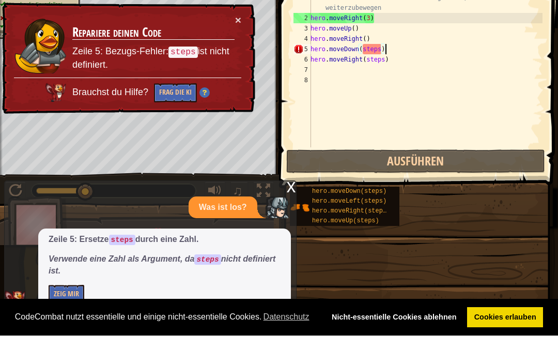
scroll to position [0, 0]
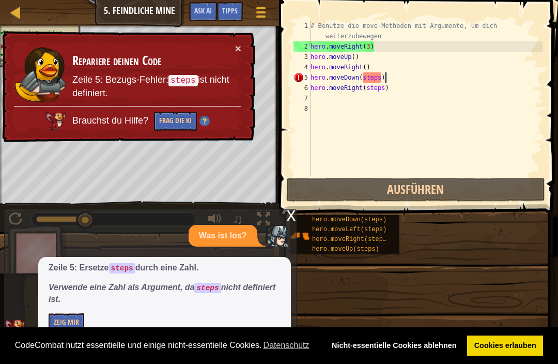
click at [238, 52] on button "×" at bounding box center [239, 50] width 7 height 11
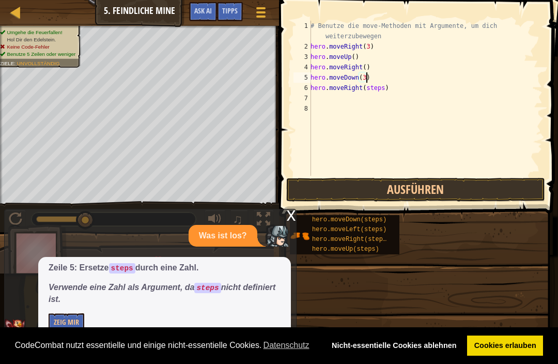
scroll to position [5, 5]
click at [487, 185] on button "Ausführen" at bounding box center [415, 190] width 259 height 24
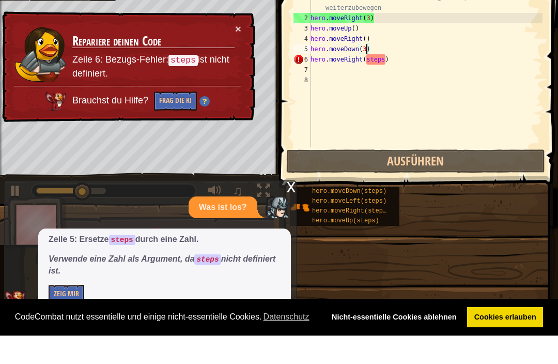
scroll to position [1, 0]
click at [68, 313] on button "Zeig mir" at bounding box center [67, 322] width 36 height 19
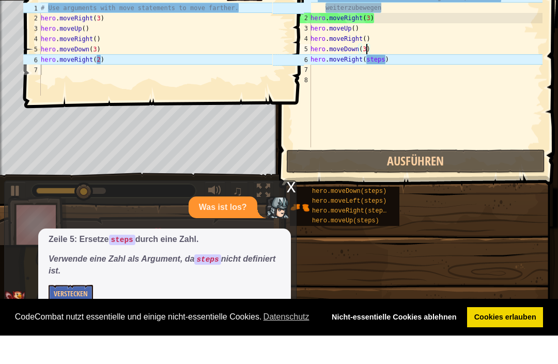
click at [71, 313] on button "Verstecken" at bounding box center [71, 322] width 44 height 19
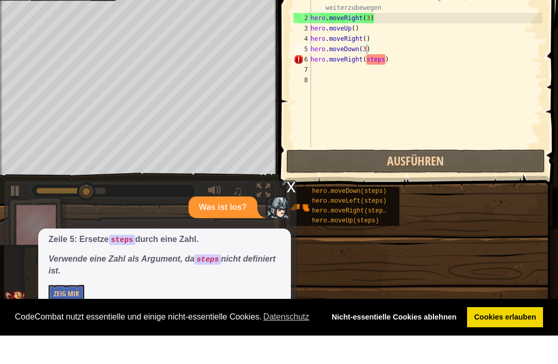
scroll to position [0, 0]
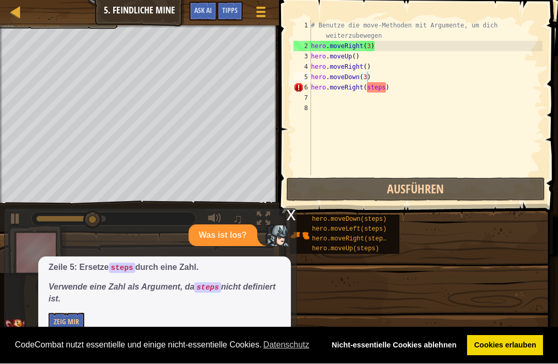
click at [466, 249] on div "hero.moveDown(steps) hero.moveLeft(steps) hero.moveRight(steps) hero.moveUp(ste…" at bounding box center [420, 235] width 262 height 40
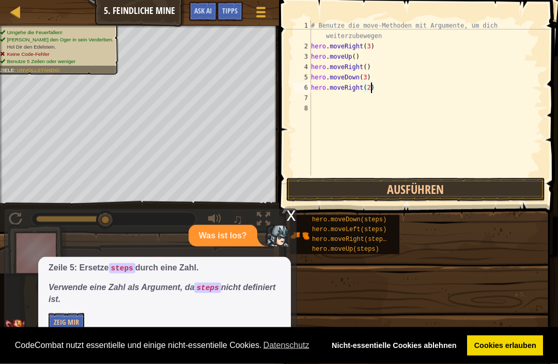
type textarea "hero.moveRight(2)"
click at [418, 184] on button "Ausführen" at bounding box center [415, 190] width 259 height 24
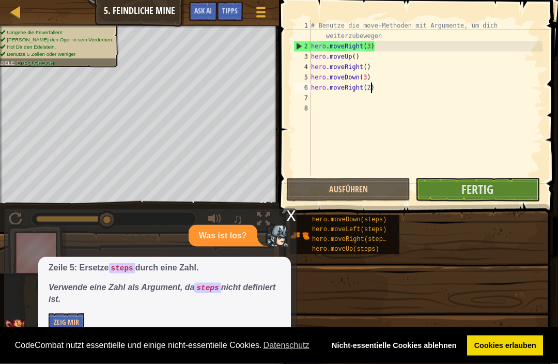
click at [507, 184] on button "Fertig" at bounding box center [478, 190] width 124 height 24
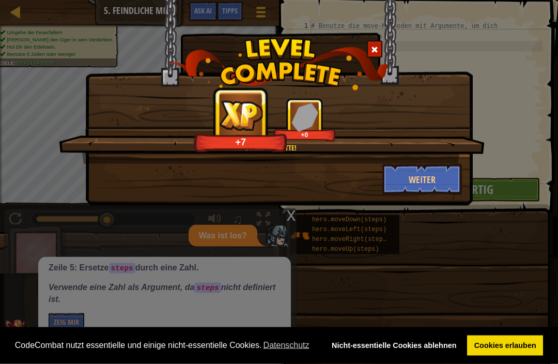
click at [433, 175] on button "Weiter" at bounding box center [423, 179] width 80 height 31
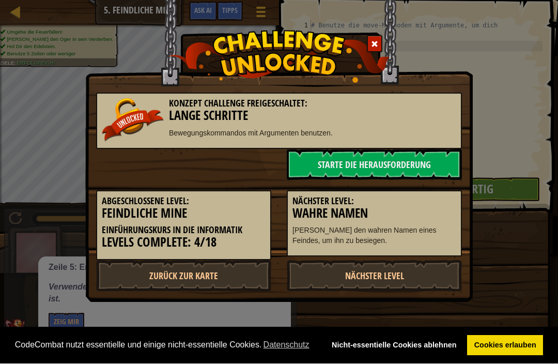
click at [439, 159] on link "Starte die Herausforderung" at bounding box center [374, 164] width 175 height 31
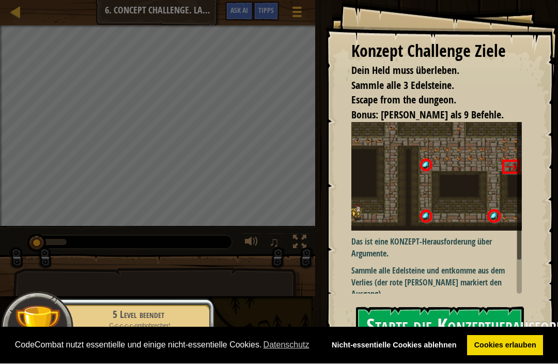
click at [498, 307] on button "Starte die Konzeptherausforderung" at bounding box center [440, 327] width 168 height 41
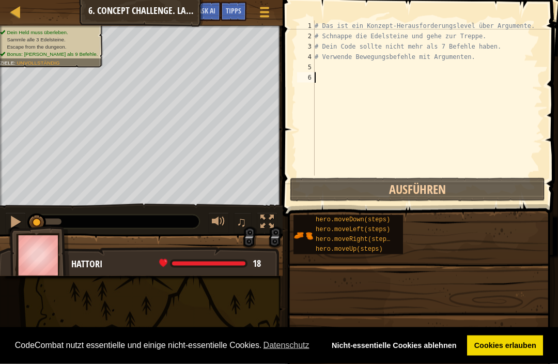
scroll to position [5, 0]
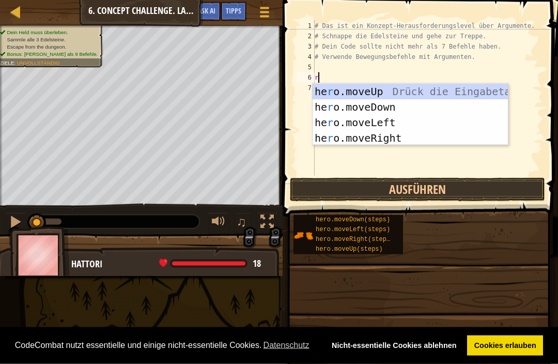
type textarea "ri"
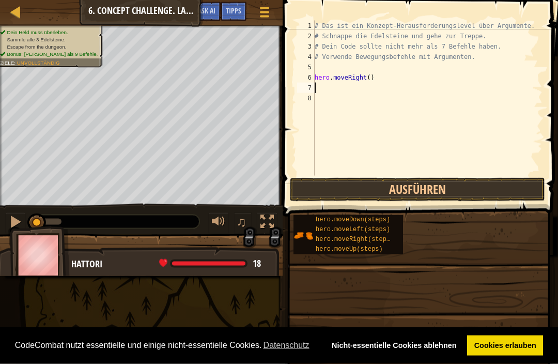
click at [492, 180] on button "Ausführen" at bounding box center [417, 190] width 255 height 24
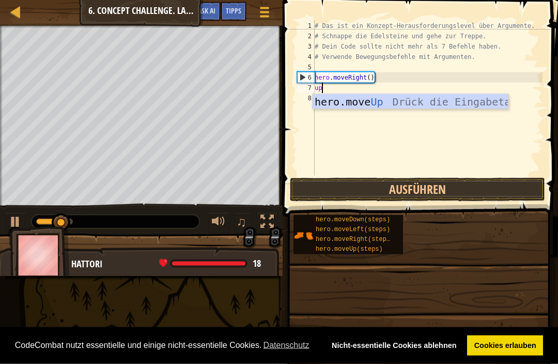
type textarea "up$"
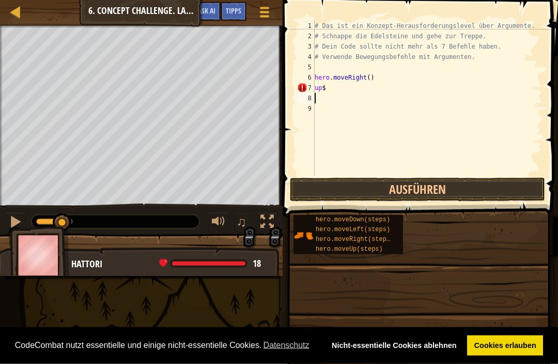
type textarea "up$"
type textarea "up"
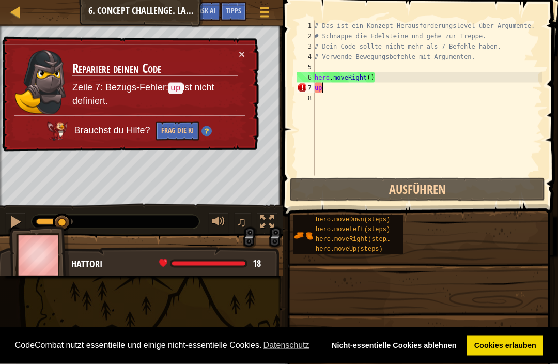
type textarea "u"
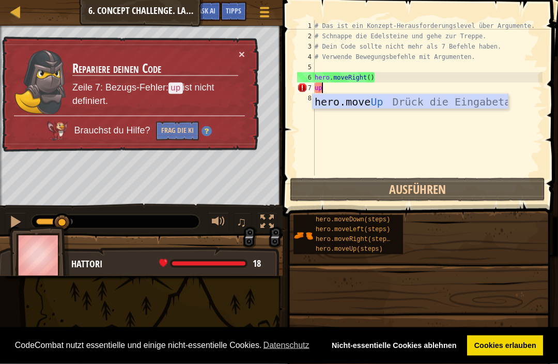
type textarea "up$"
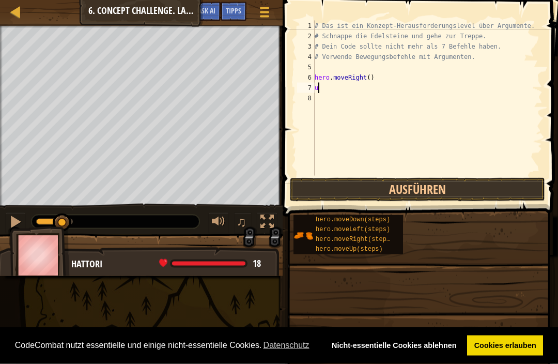
type textarea "up"
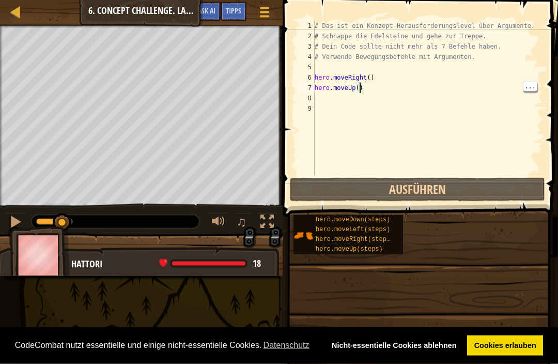
type textarea "hero.moveUp(3)"
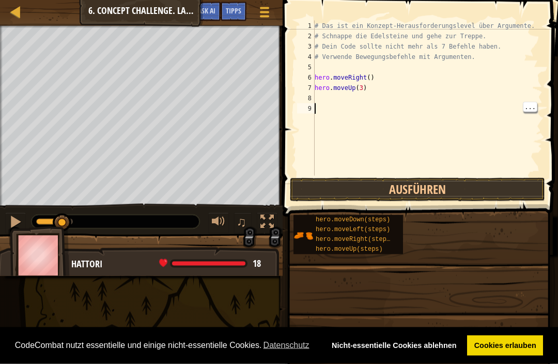
click at [464, 197] on button "Ausführen" at bounding box center [417, 190] width 255 height 24
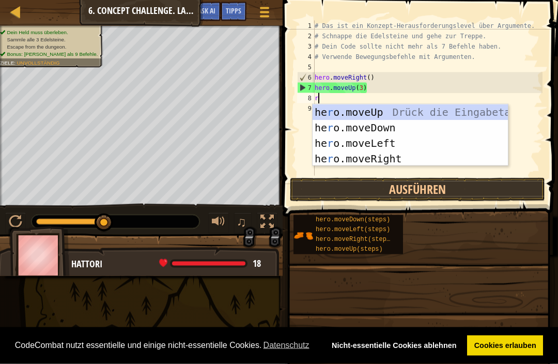
type textarea "ri"
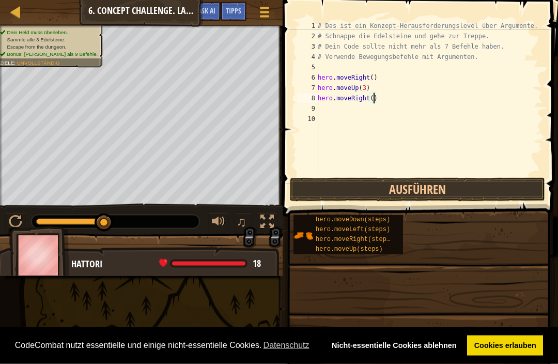
scroll to position [5, 5]
type textarea "hero.moveRight(2)"
click at [514, 189] on button "Ausführen" at bounding box center [417, 190] width 255 height 24
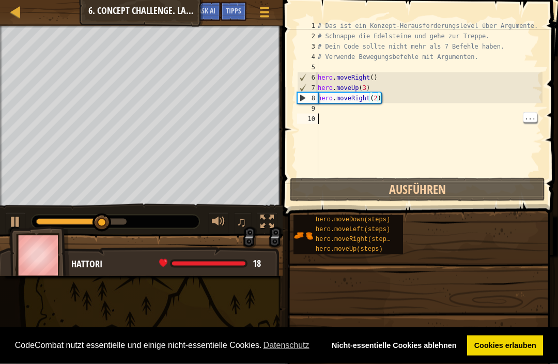
scroll to position [5, 0]
click at [472, 98] on div "# Das ist ein Konzept-Herausforderungslevel über Argumente. # Schnappe die Edel…" at bounding box center [429, 109] width 227 height 176
type textarea "hero.moveRight()"
type textarea "# Verwende Bewegungsbefehle mit Argumenten."
type textarea "hero.moveRight()"
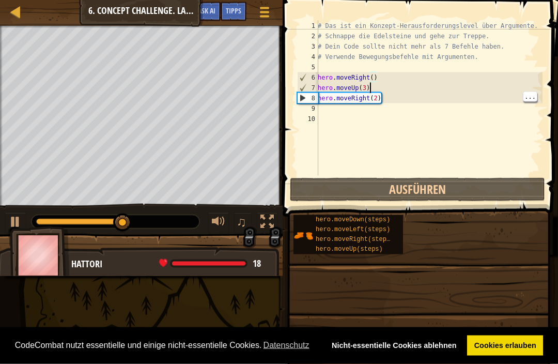
type textarea "hero.moveRight(2)"
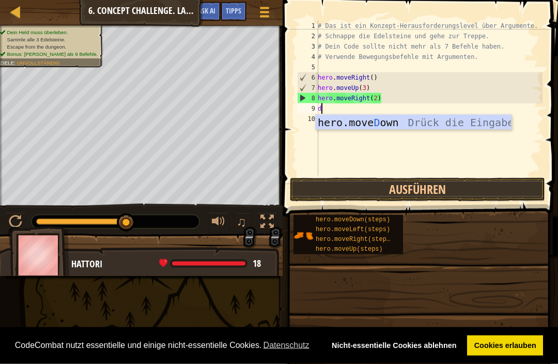
type textarea "do"
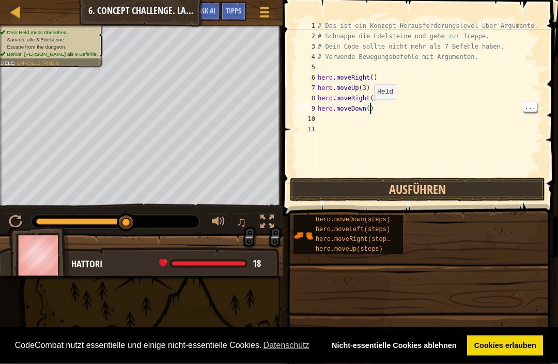
type textarea "hero.moveDown(3)"
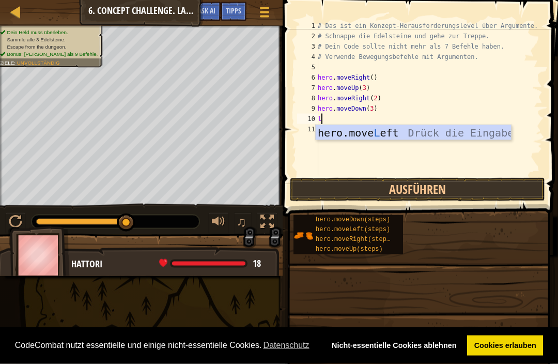
type textarea "le"
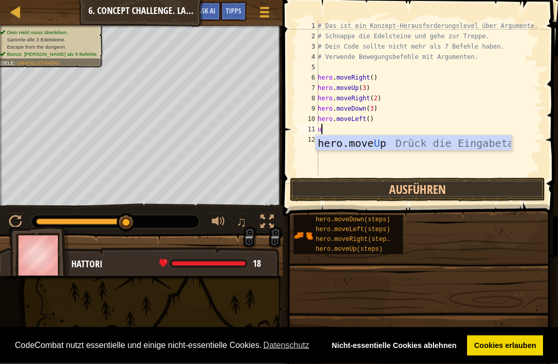
type textarea "up"
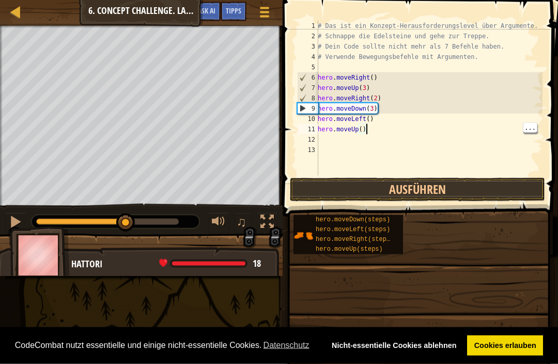
click at [368, 127] on div "# Das ist ein Konzept-Herausforderungslevel über Argumente. # Schnappe die Edel…" at bounding box center [429, 109] width 227 height 176
type textarea "hero.moveUp(2)"
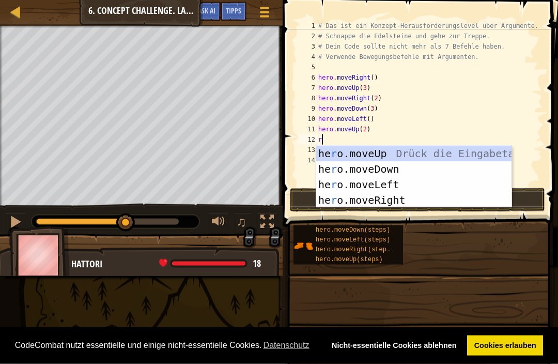
type textarea "ri"
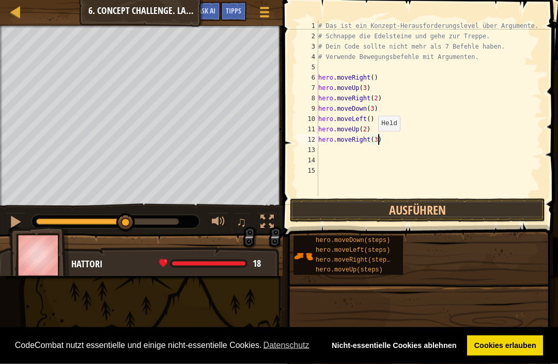
scroll to position [5, 5]
type textarea "hero.moveRight(3)"
click at [439, 212] on button "Ausführen" at bounding box center [417, 211] width 255 height 24
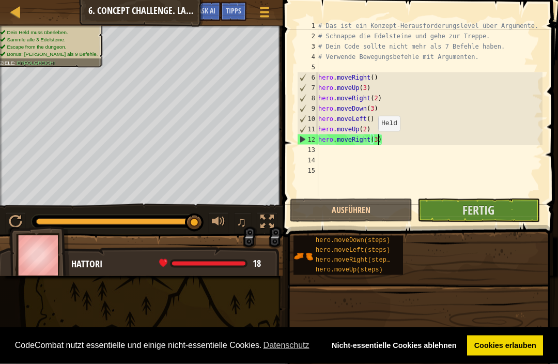
click at [518, 210] on button "Fertig" at bounding box center [479, 211] width 123 height 24
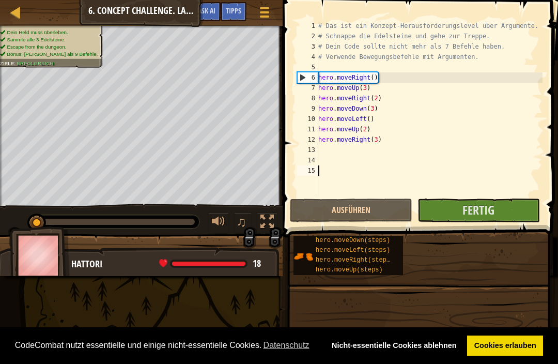
click at [497, 200] on button "Fertig" at bounding box center [479, 211] width 123 height 24
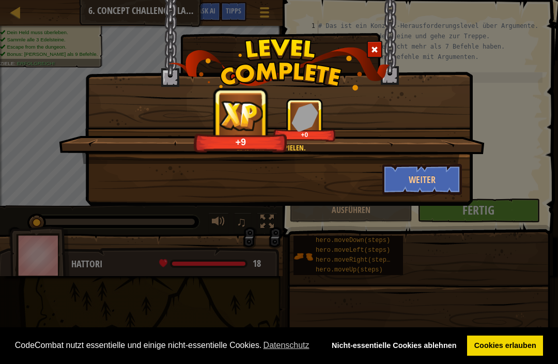
click at [435, 184] on button "Weiter" at bounding box center [423, 179] width 80 height 31
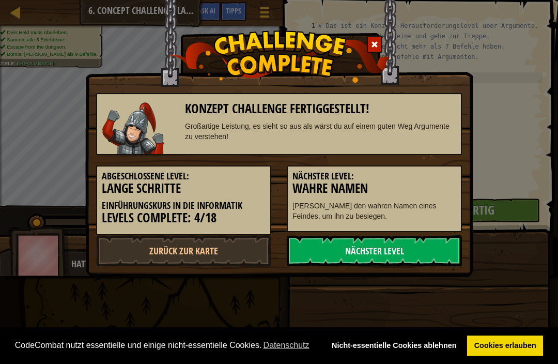
click at [452, 175] on h5 "Nächster Level:" at bounding box center [375, 176] width 164 height 10
click at [419, 248] on link "Nächster Level" at bounding box center [374, 250] width 175 height 31
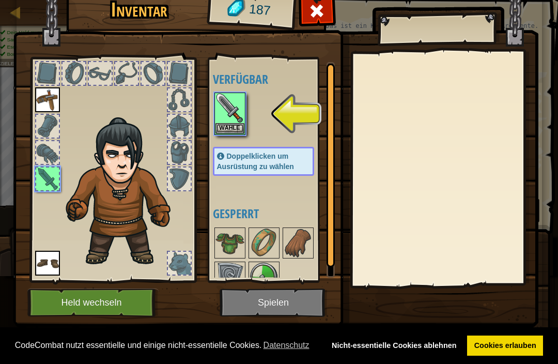
click at [236, 126] on button "Wähle" at bounding box center [230, 128] width 29 height 11
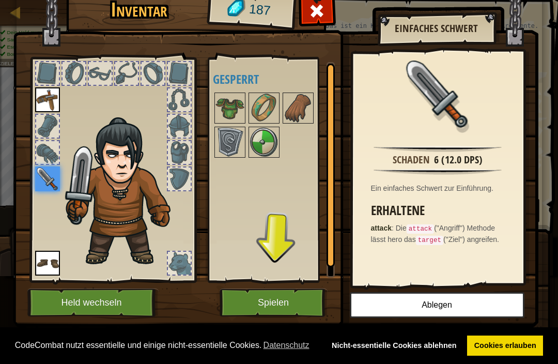
click at [285, 311] on button "Spielen" at bounding box center [274, 302] width 108 height 28
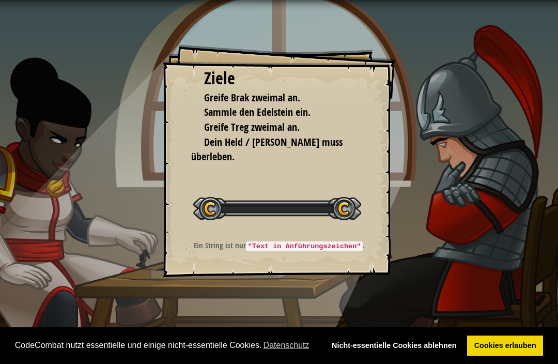
click at [297, 297] on div "Ziele Greife Brak zweimal an. Sammle den Edelstein ein. Greife Treg zweimal an.…" at bounding box center [279, 182] width 558 height 364
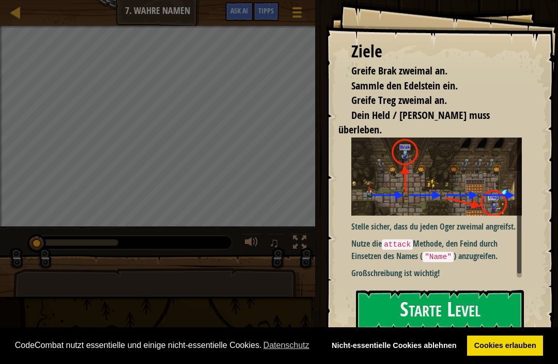
click at [459, 311] on button "Starte Level" at bounding box center [440, 310] width 168 height 41
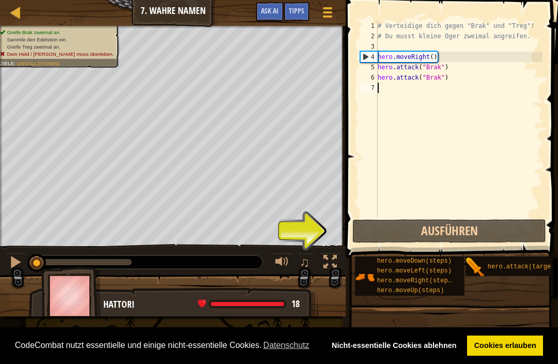
click at [490, 232] on button "Ausführen" at bounding box center [450, 231] width 194 height 24
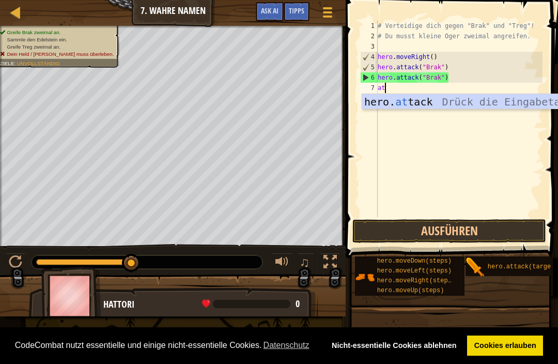
scroll to position [5, 1]
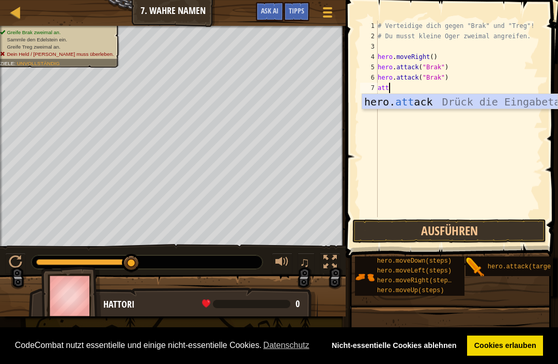
type textarea "hero.attack("Enemy Name")"
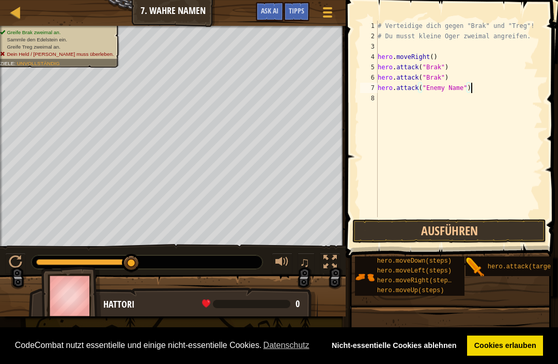
scroll to position [5, 0]
type textarea "h"
type textarea "hero.attack("Treg")"
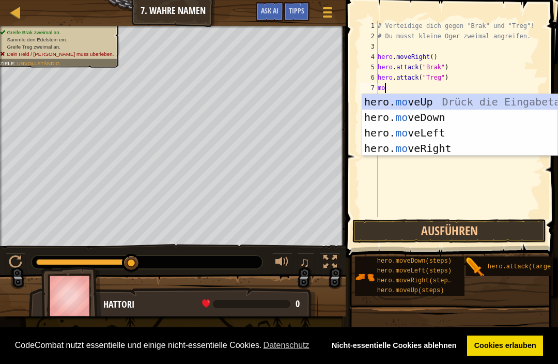
scroll to position [5, 1]
type textarea "move"
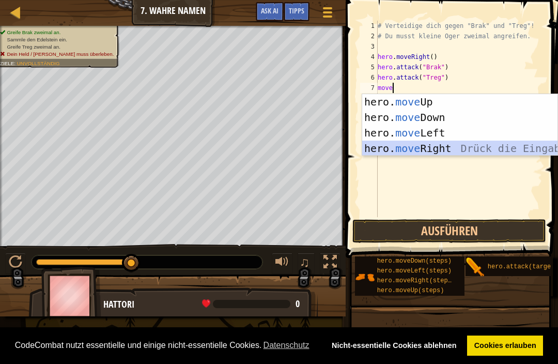
scroll to position [5, 0]
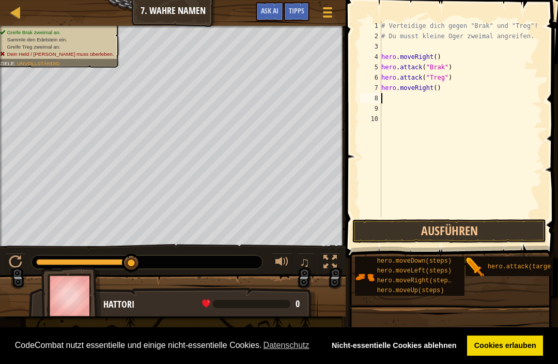
type textarea "hero.moveRight()"
click at [527, 235] on button "Ausführen" at bounding box center [450, 231] width 194 height 24
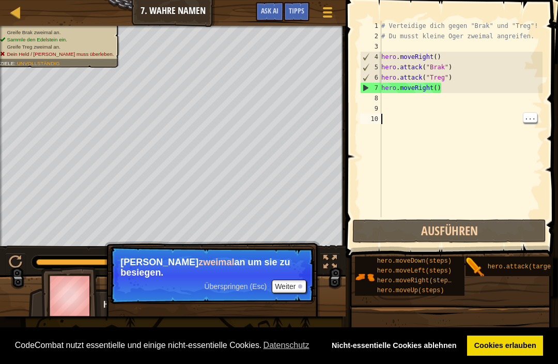
click at [497, 240] on button "Ausführen" at bounding box center [450, 231] width 194 height 24
click at [496, 226] on button "Ausführen" at bounding box center [450, 231] width 194 height 24
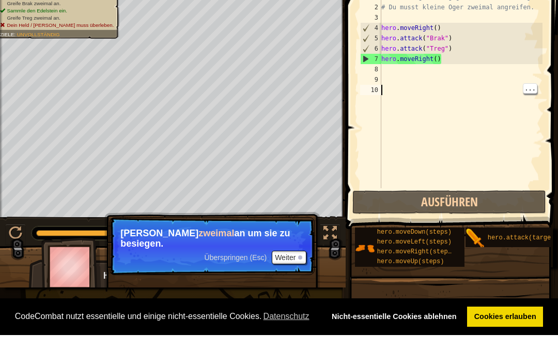
scroll to position [1, 0]
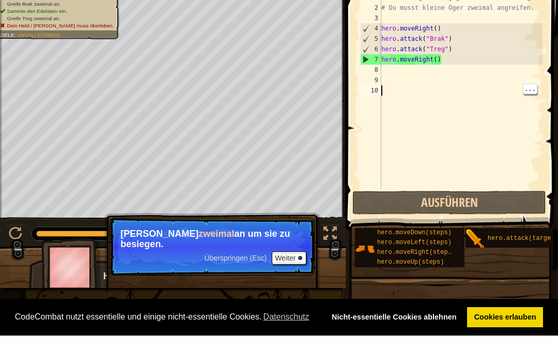
click at [289, 280] on button "Weiter" at bounding box center [289, 286] width 35 height 13
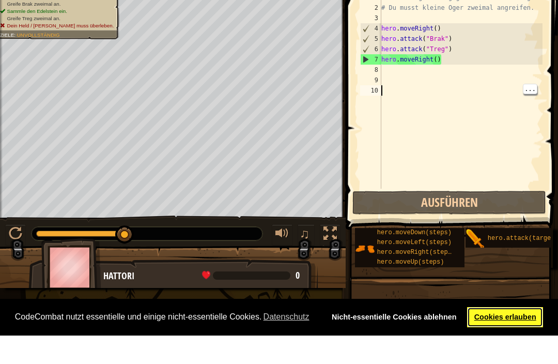
click at [517, 335] on link "Cookies erlauben" at bounding box center [505, 345] width 76 height 21
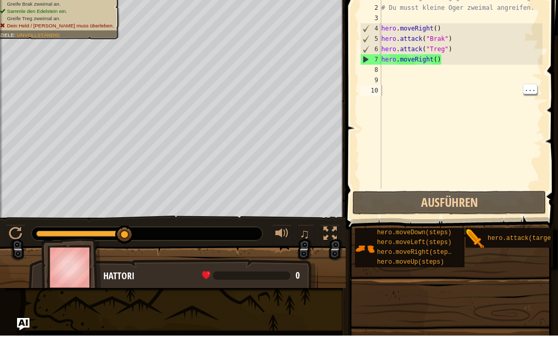
scroll to position [0, 0]
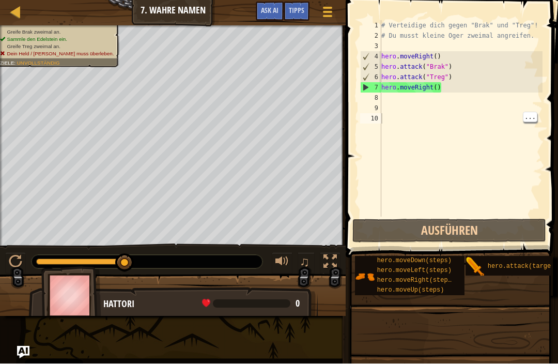
click at [19, 352] on img "Ask AI" at bounding box center [23, 352] width 12 height 12
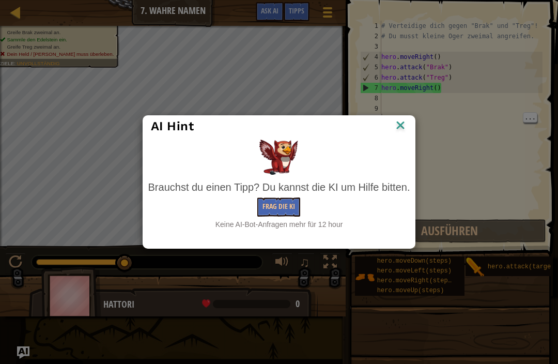
click at [291, 208] on button "Frag die KI" at bounding box center [278, 206] width 43 height 19
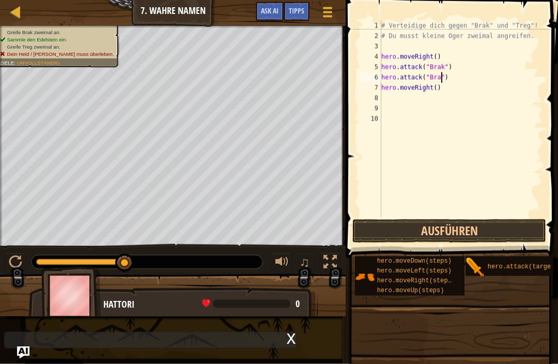
scroll to position [5, 5]
type textarea "hero.attack("Brak")"
type textarea "hero.attack("Treg")"
click at [500, 240] on button "Ausführen" at bounding box center [450, 231] width 194 height 24
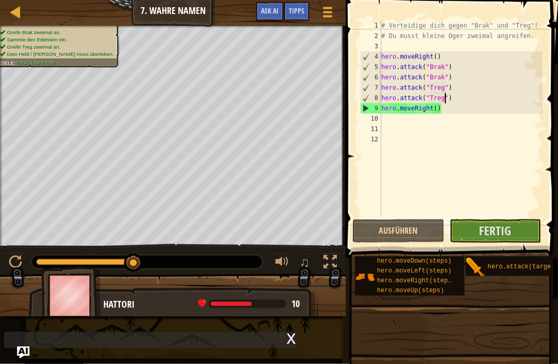
scroll to position [5, 0]
type textarea "hero.moveRight(2)"
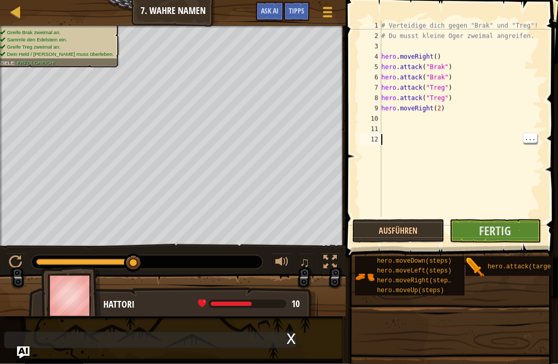
click at [517, 228] on button "Fertig" at bounding box center [496, 231] width 92 height 24
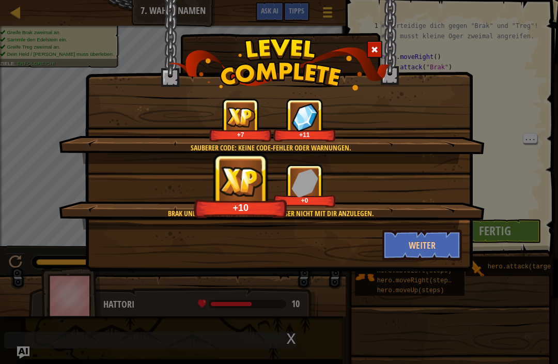
click at [437, 241] on button "Weiter" at bounding box center [423, 245] width 80 height 31
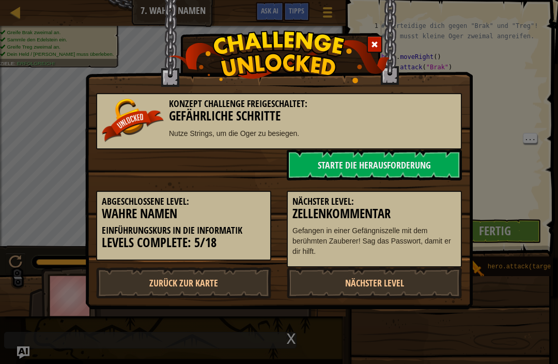
click at [437, 248] on p "Gefangen in einer Gefängniszelle mit dem berühmten Zauberer! Sag das Passwort, …" at bounding box center [375, 240] width 164 height 31
click at [422, 167] on link "Starte die Herausforderung" at bounding box center [374, 164] width 175 height 31
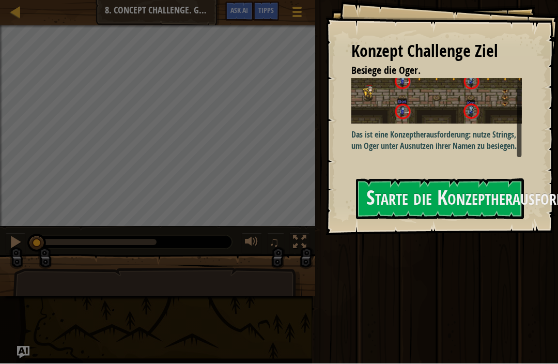
scroll to position [12, 0]
click at [495, 194] on button "Starte die Konzeptherausforderung" at bounding box center [440, 199] width 168 height 41
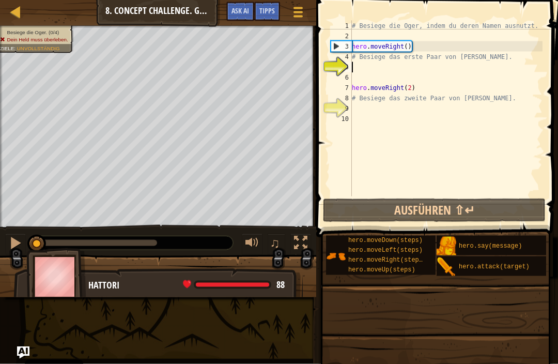
click at [509, 203] on button "Ausführen ⇧↵" at bounding box center [434, 211] width 223 height 24
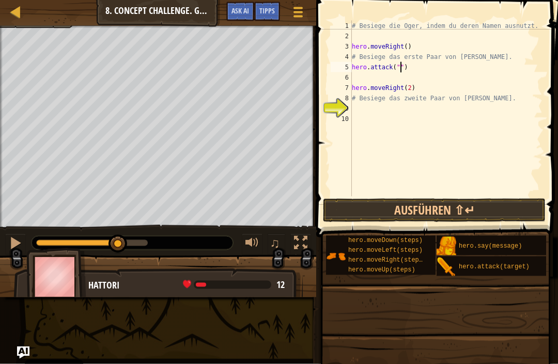
scroll to position [5, 5]
type textarea "hero.attack("sog")"
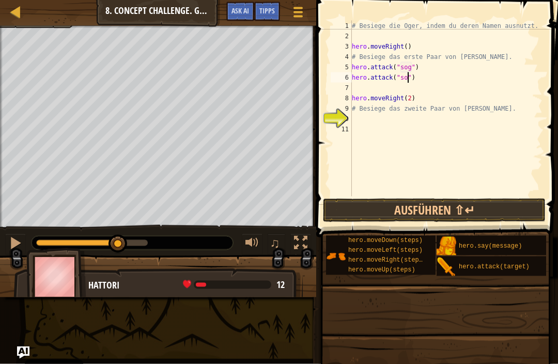
type textarea "hero.attack("sog")"
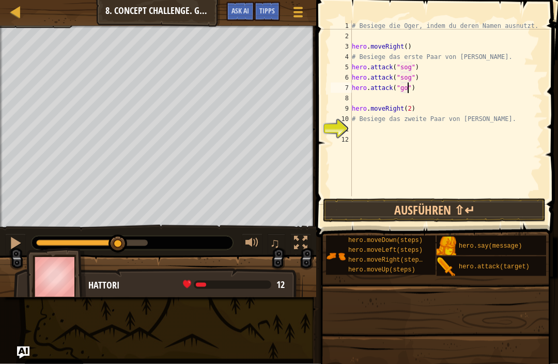
type textarea "hero.attack("gos")"
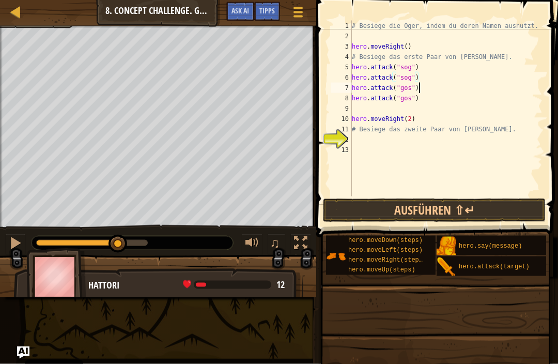
type textarea "hero.attack("gos")"
type textarea "do"
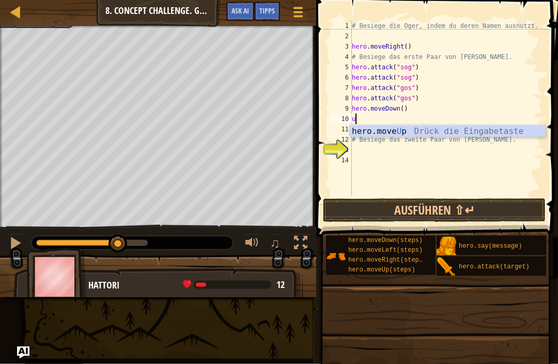
type textarea "up"
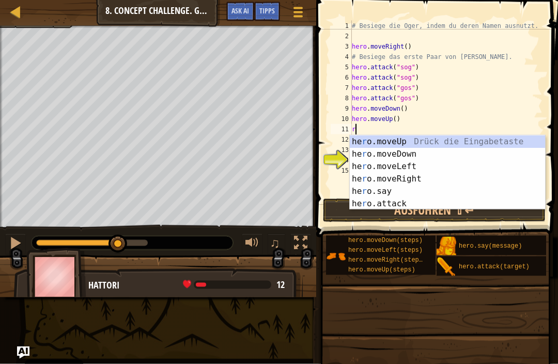
type textarea "ri"
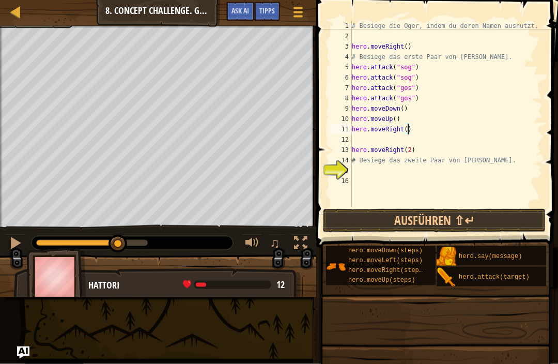
type textarea "hero.moveRight(2)"
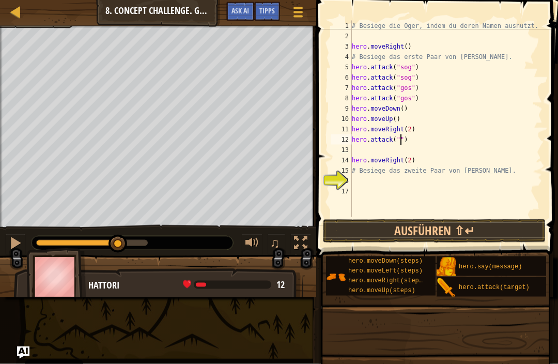
scroll to position [5, 5]
type textarea "hero.attack("ergo")"
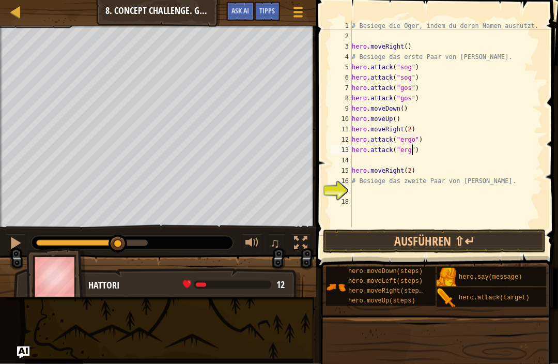
type textarea "hero.attack("ergo")"
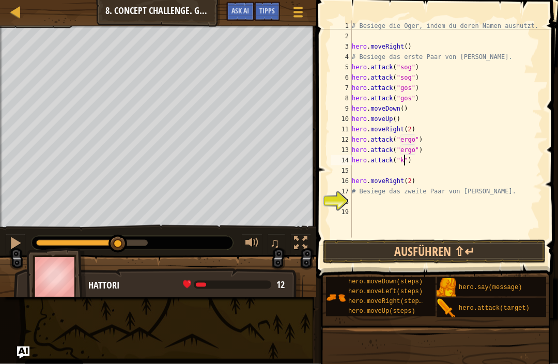
scroll to position [5, 5]
type textarea "hero.attack("kro")"
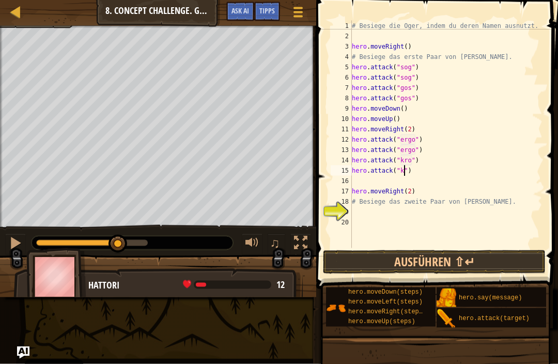
type textarea "hero.attack("kro")"
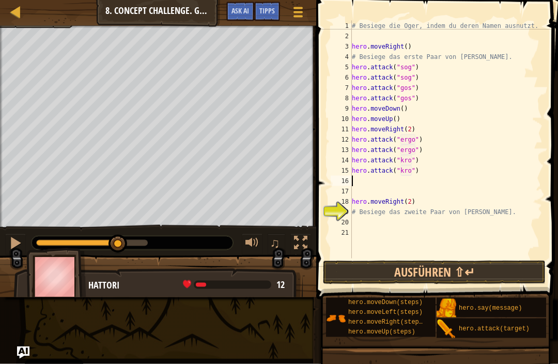
scroll to position [5, 0]
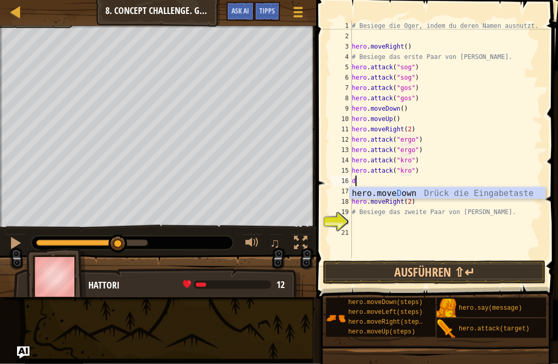
type textarea "do"
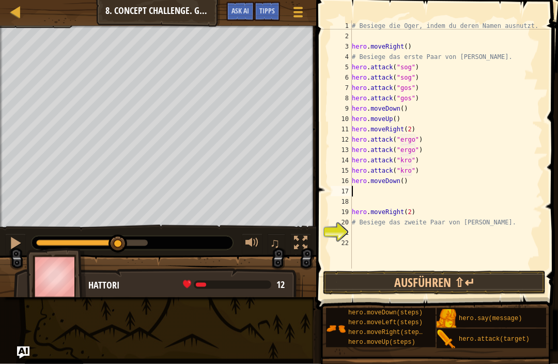
click at [503, 281] on button "Ausführen ⇧↵" at bounding box center [434, 283] width 223 height 24
